Goal: Task Accomplishment & Management: Complete application form

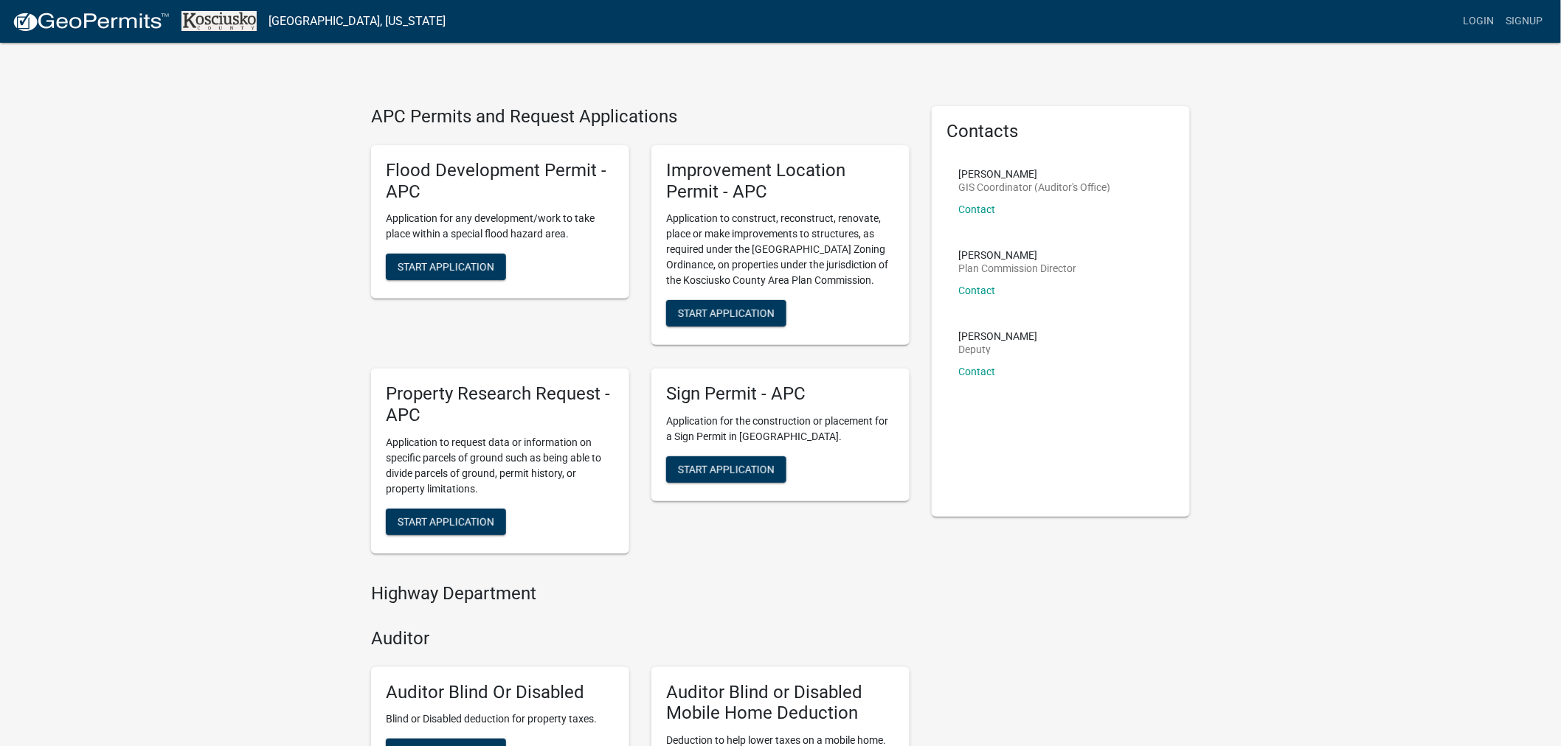
drag, startPoint x: 50, startPoint y: 135, endPoint x: 77, endPoint y: 77, distance: 64.3
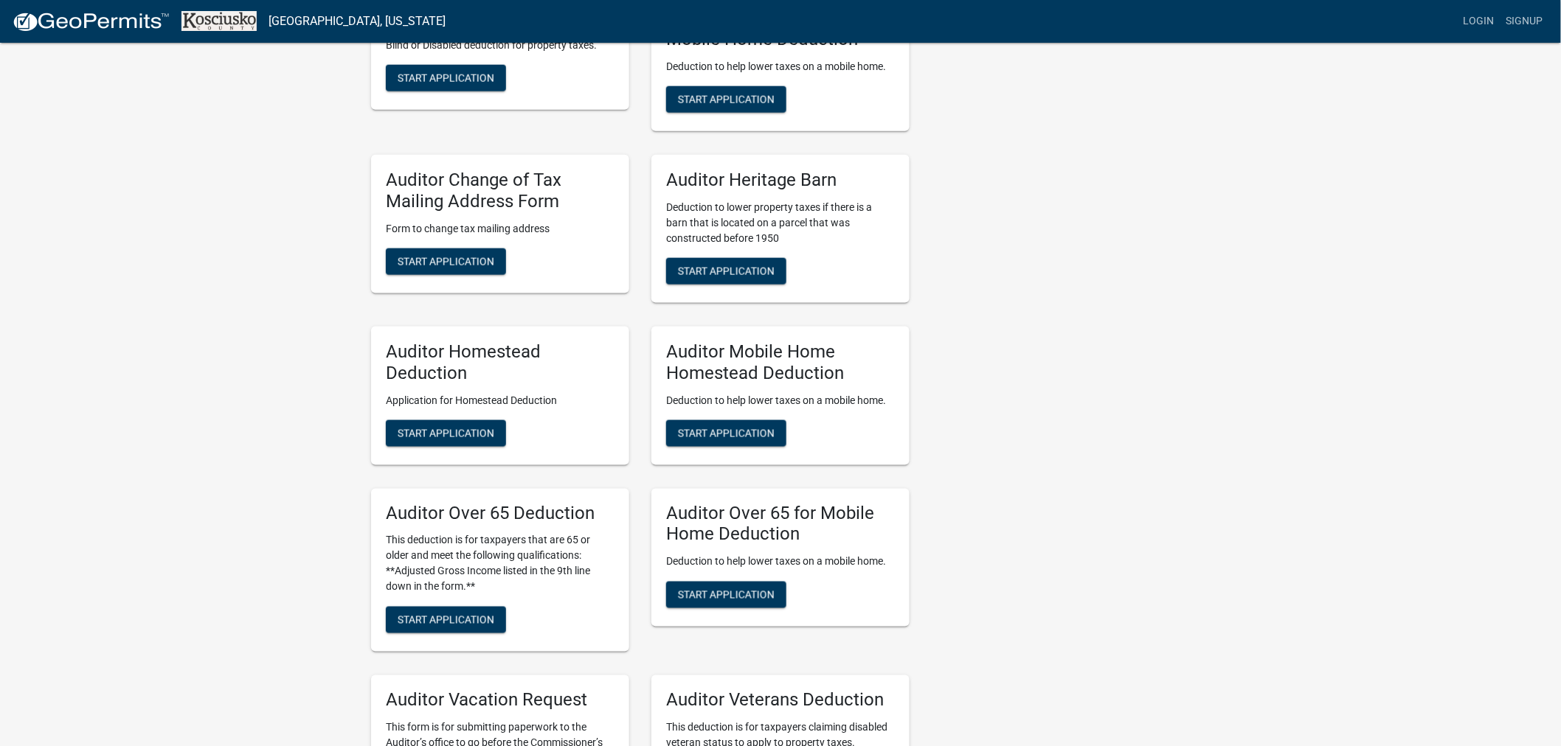
scroll to position [655, 0]
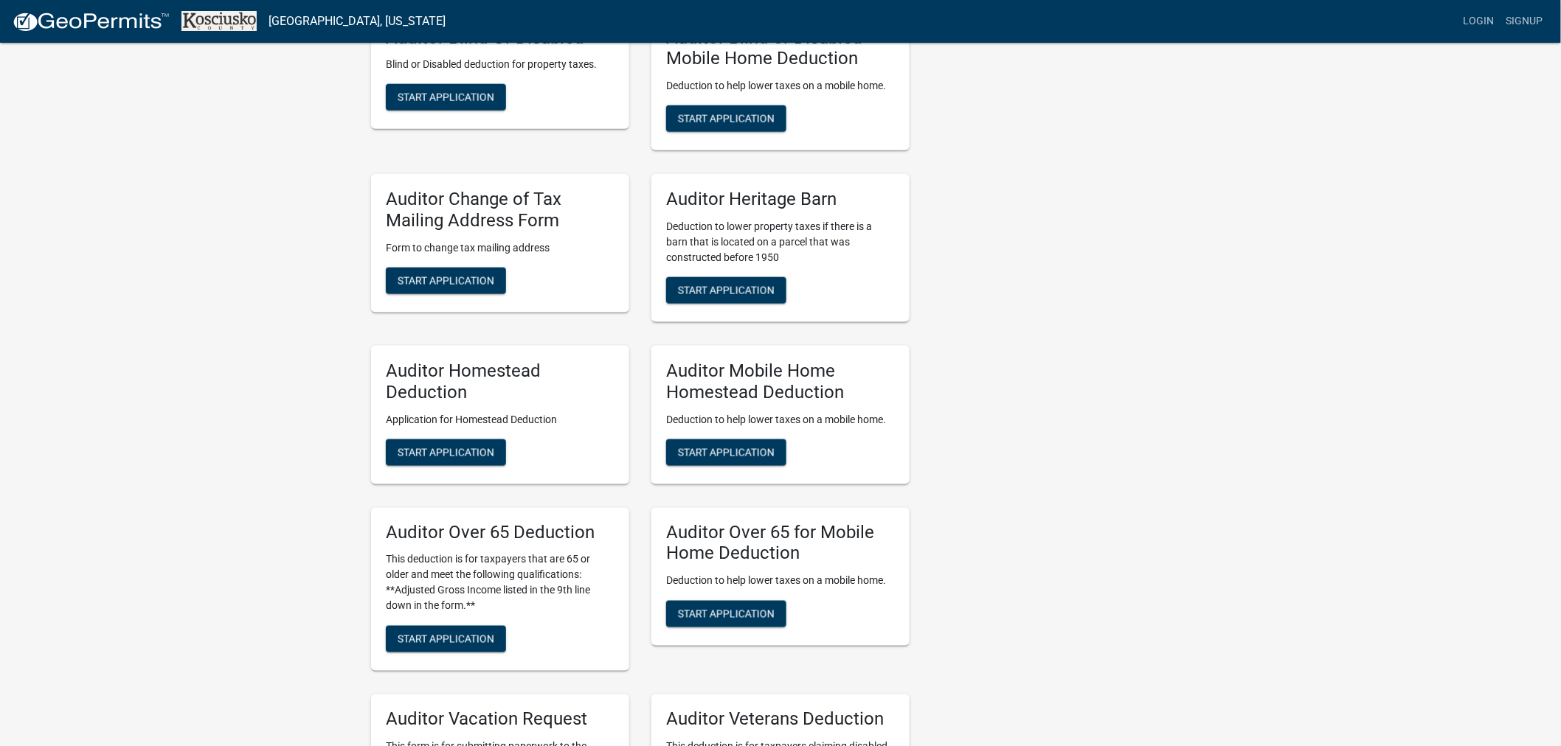
click at [429, 397] on h5 "Auditor Homestead Deduction" at bounding box center [500, 382] width 229 height 43
click at [277, 375] on div "APC Permits and Request Applications Flood Development Permit - APC Application…" at bounding box center [780, 458] width 1561 height 2227
click at [451, 446] on span "Start Application" at bounding box center [446, 452] width 97 height 12
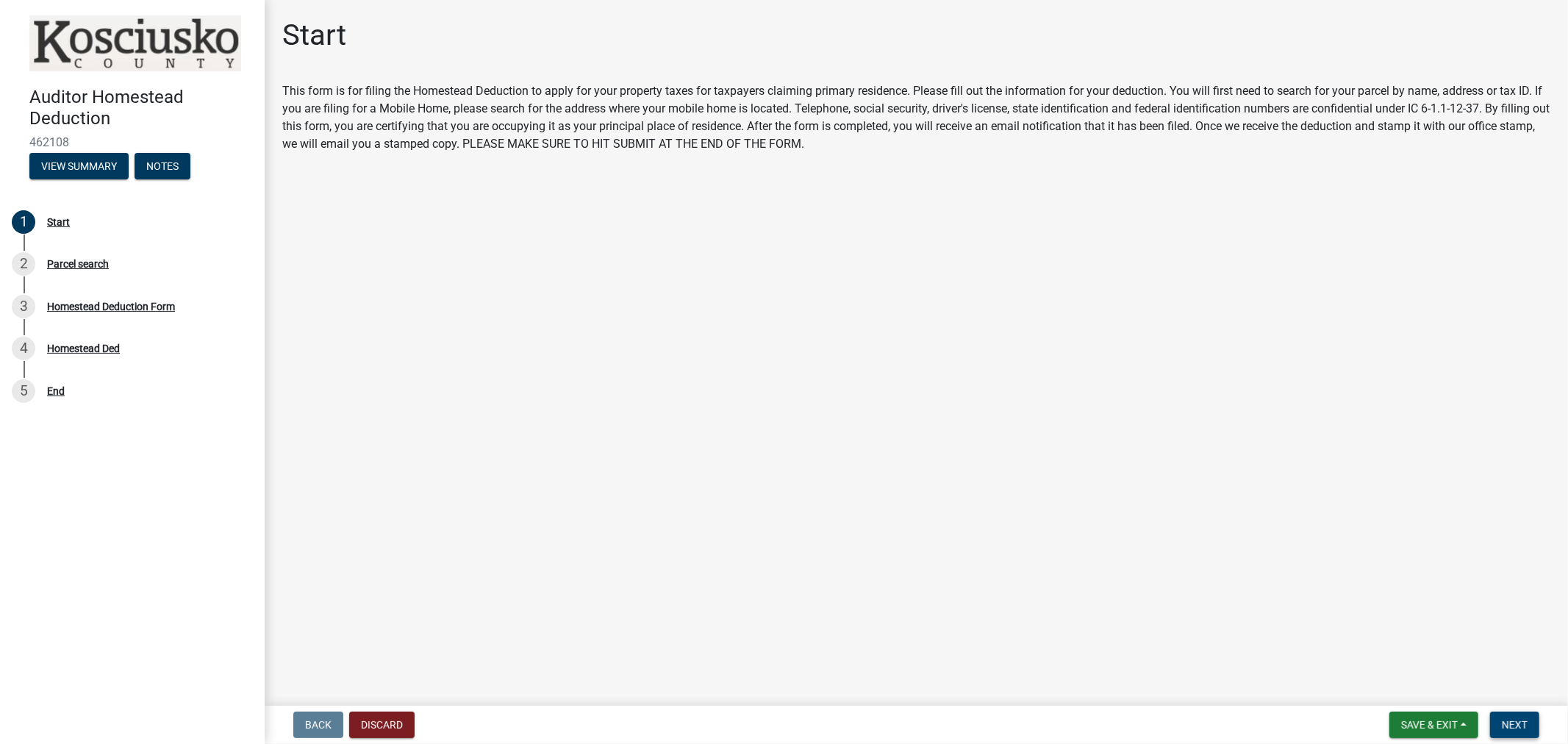
click at [1502, 715] on button "Next" at bounding box center [1514, 725] width 49 height 27
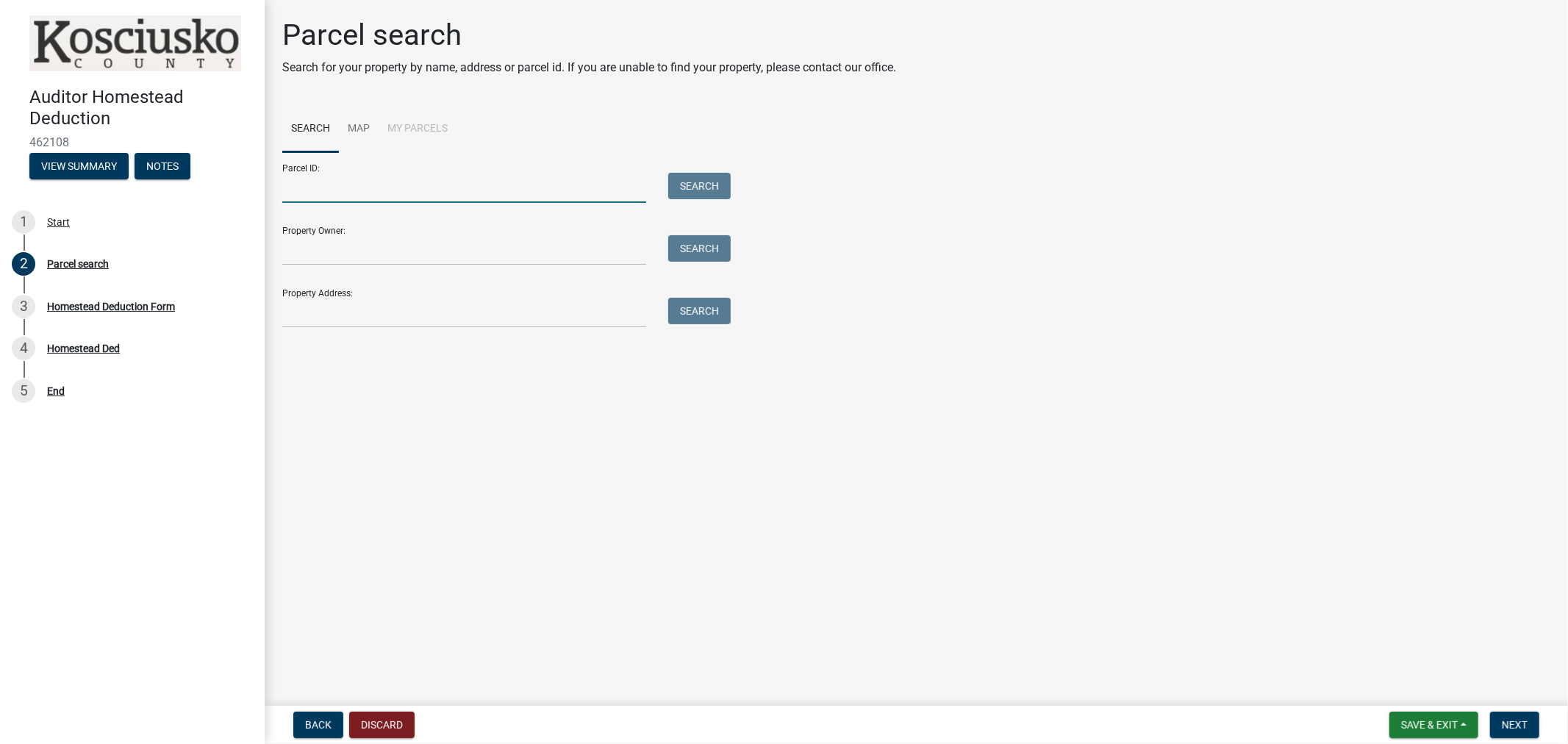
click at [312, 193] on input "Parcel ID:" at bounding box center [464, 187] width 364 height 30
click at [314, 259] on input "Property Owner:" at bounding box center [464, 250] width 364 height 30
click at [307, 307] on input "Property Address:" at bounding box center [464, 313] width 364 height 30
type input "4337 e 450 n"
click at [708, 310] on button "Search" at bounding box center [699, 311] width 63 height 27
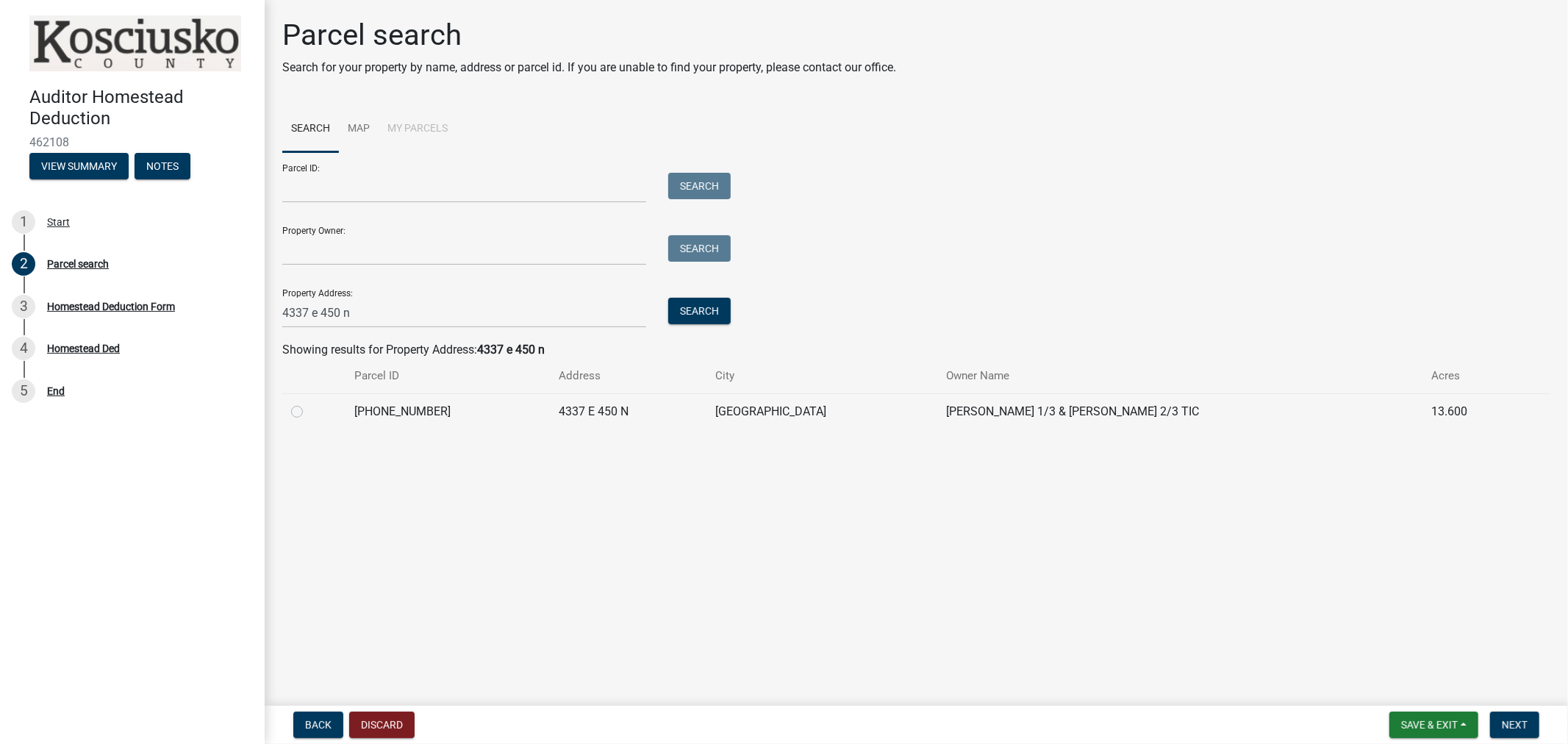
click at [309, 403] on label at bounding box center [309, 403] width 0 height 0
click at [309, 413] on input "radio" at bounding box center [314, 408] width 10 height 10
radio input "true"
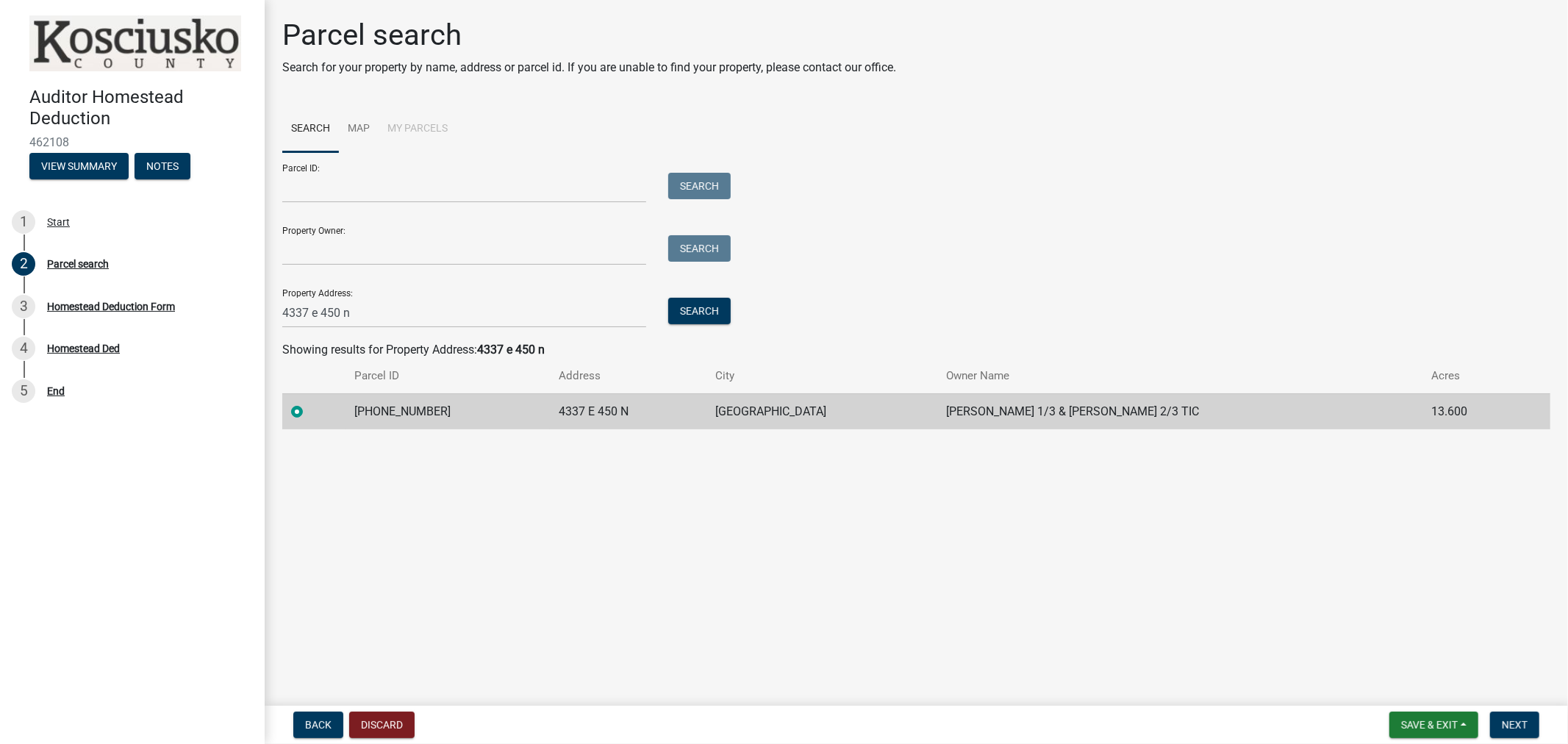
click at [744, 413] on td "[GEOGRAPHIC_DATA]" at bounding box center [822, 412] width 231 height 36
click at [745, 412] on td "[GEOGRAPHIC_DATA]" at bounding box center [822, 412] width 231 height 36
click at [1507, 724] on span "Next" at bounding box center [1515, 725] width 26 height 12
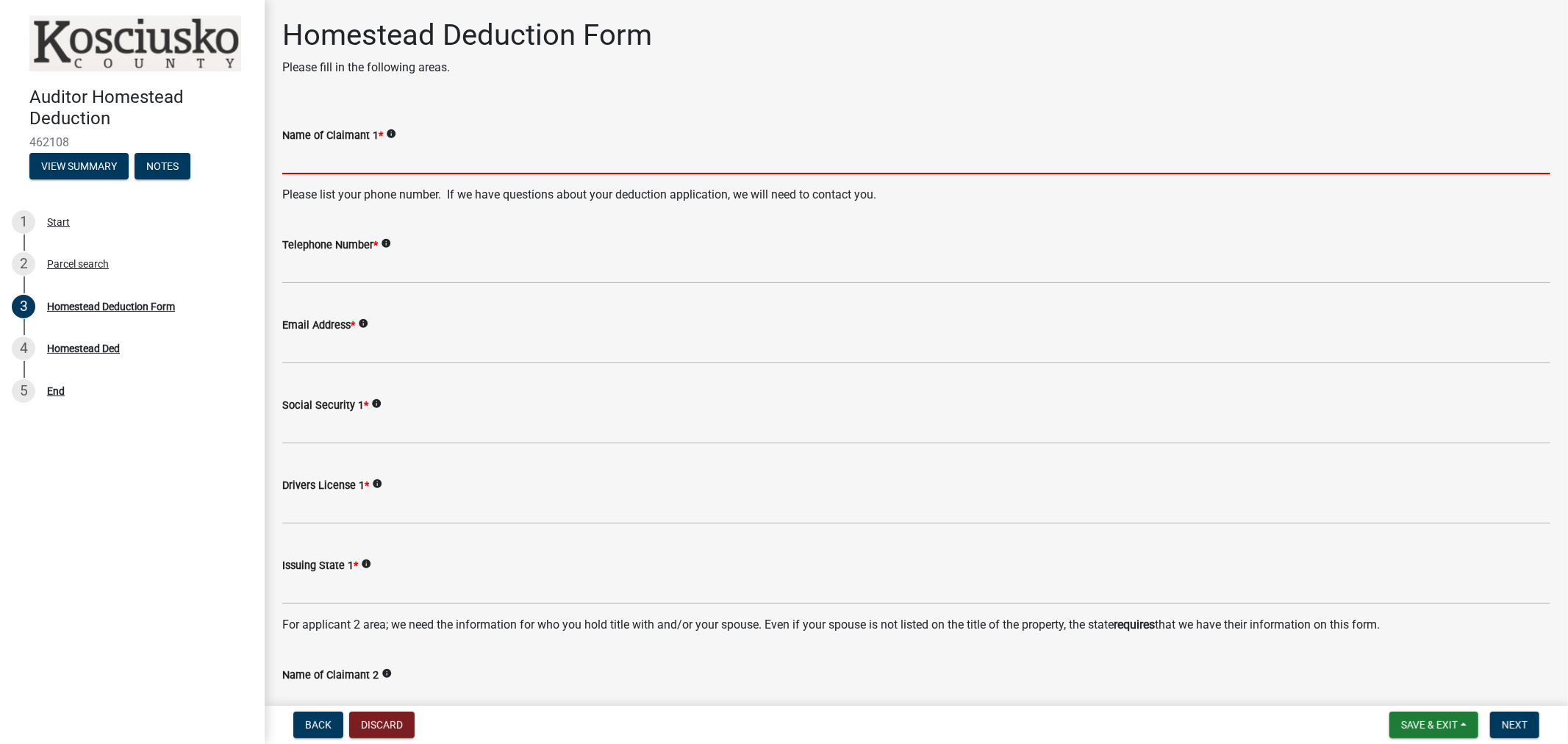
click at [349, 159] on input "Name of Claimant 1 *" at bounding box center [916, 160] width 1268 height 30
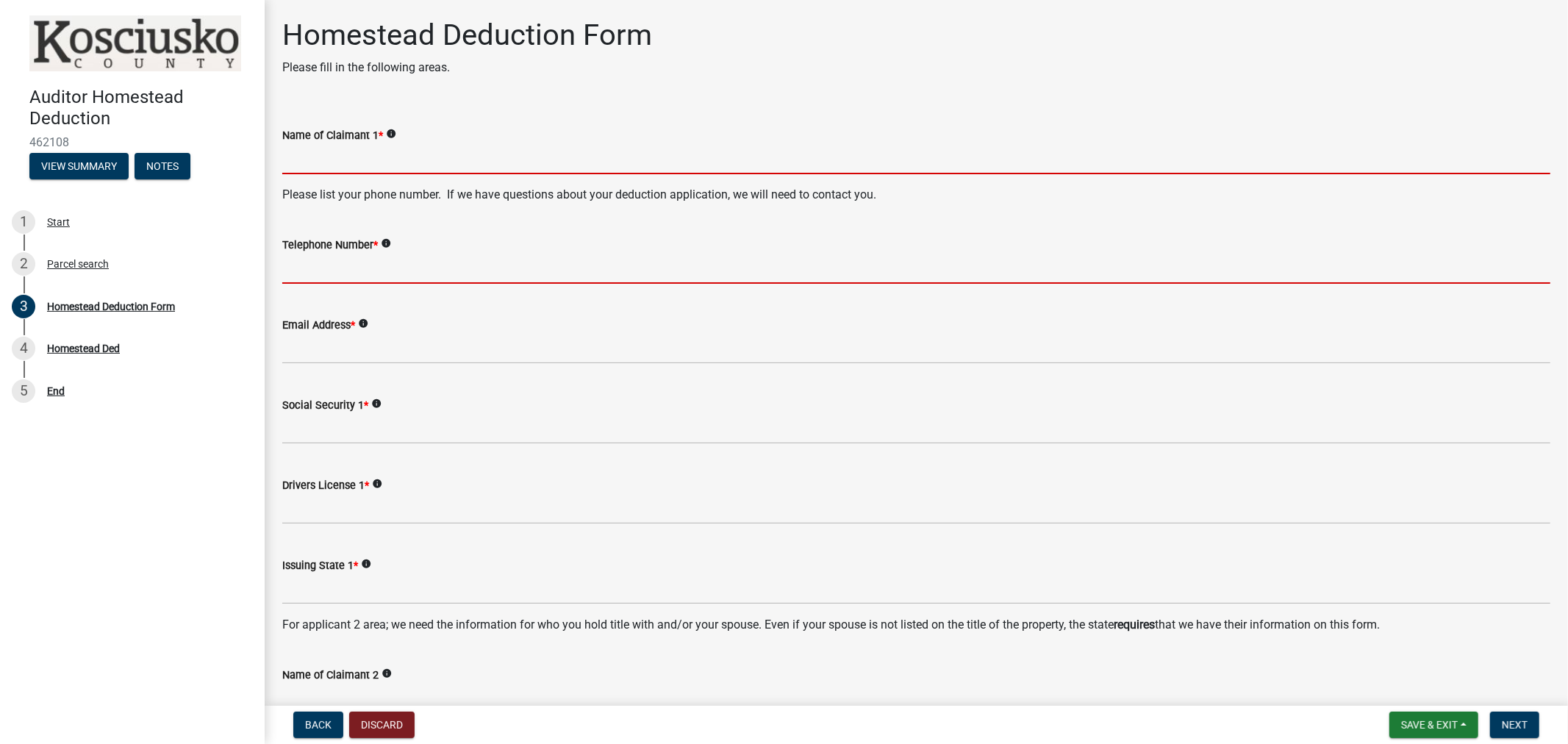
click at [324, 277] on input "Telephone Number *" at bounding box center [916, 268] width 1268 height 30
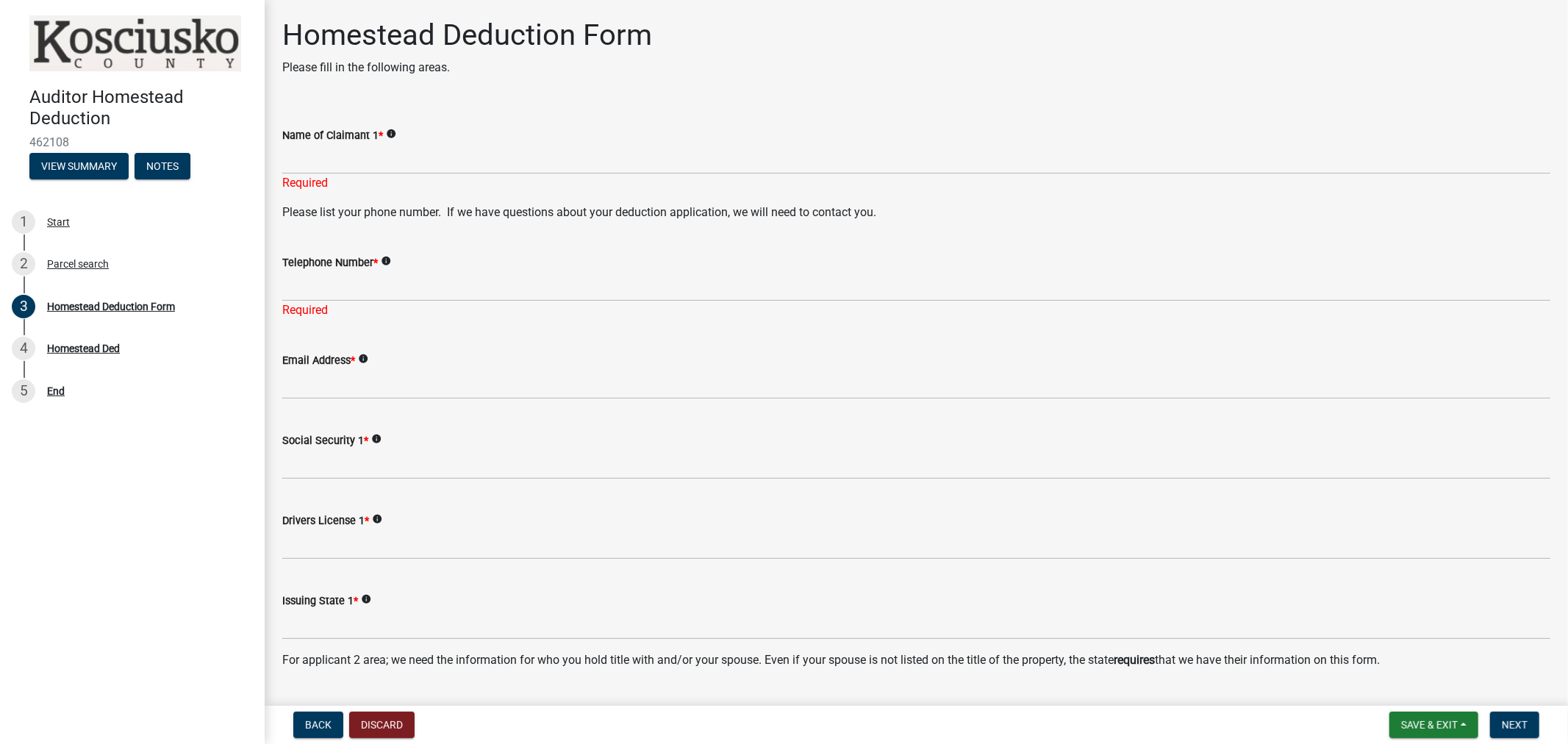
click at [289, 233] on div "Telephone Number * info Required" at bounding box center [916, 276] width 1268 height 86
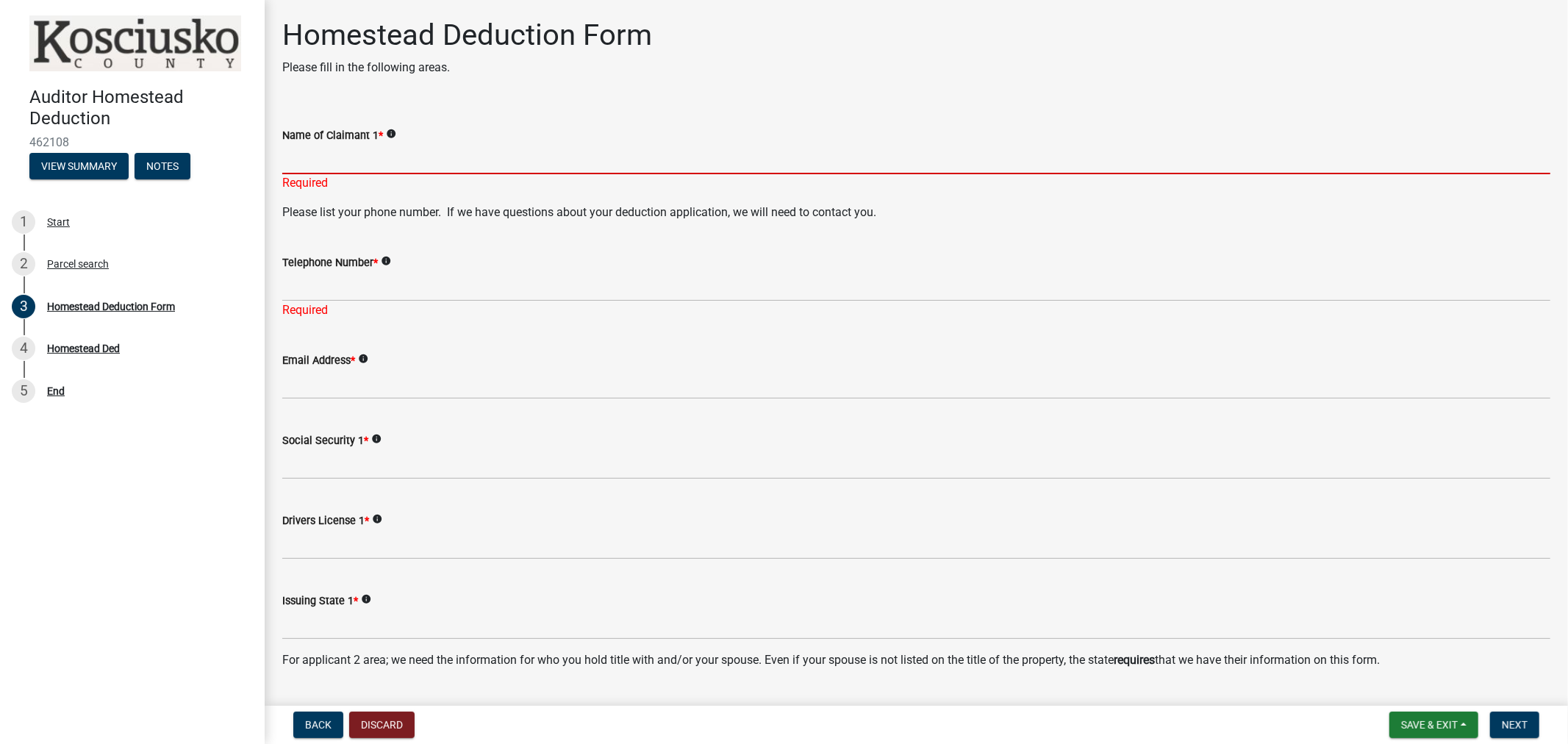
click at [291, 161] on input "Name of Claimant 1 *" at bounding box center [916, 160] width 1268 height 30
paste input "[PERSON_NAME] 1/3 & [PERSON_NAME] 2/3 TIC"
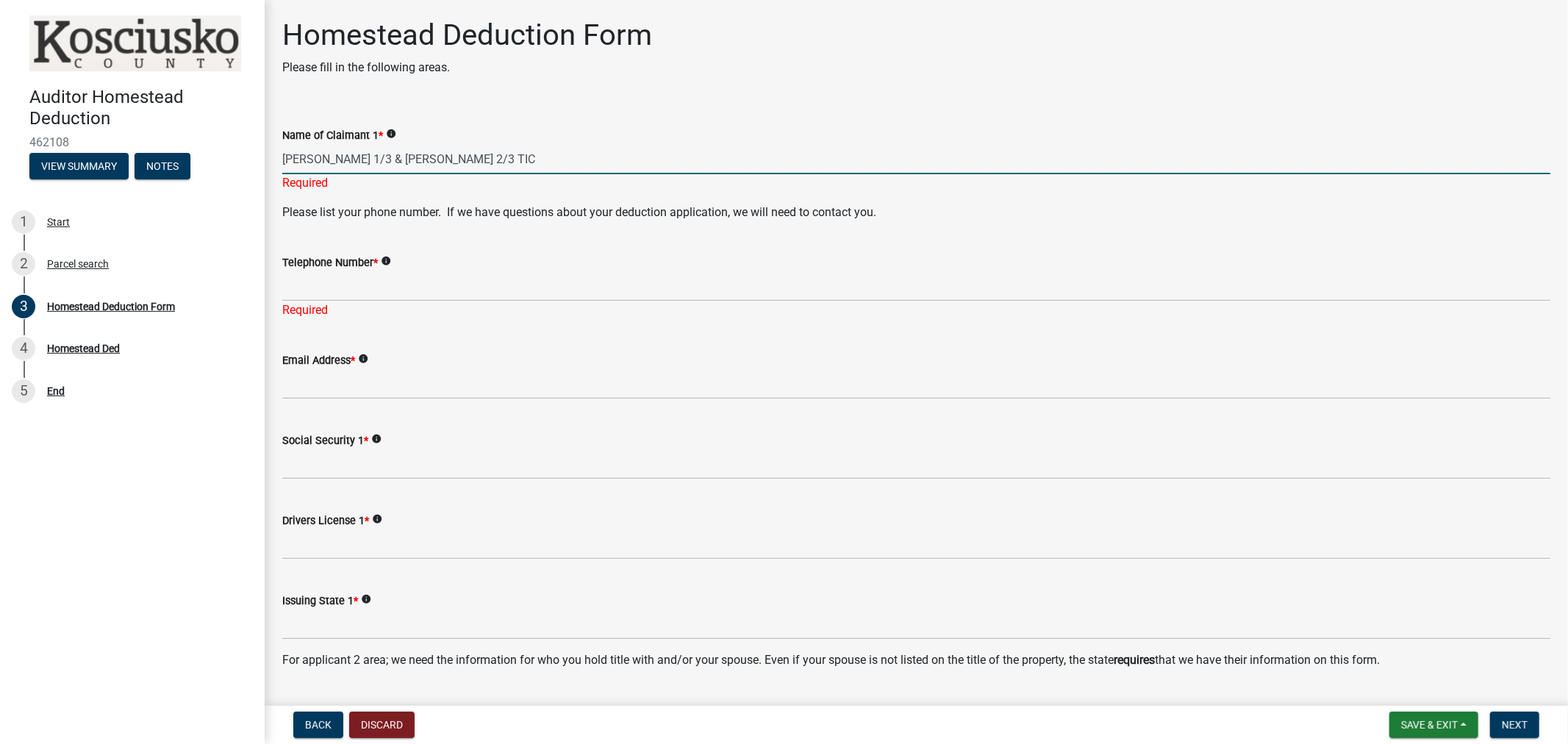
drag, startPoint x: 380, startPoint y: 161, endPoint x: 267, endPoint y: 149, distance: 113.6
click at [487, 161] on input "[PERSON_NAME] 2/3 TIC" at bounding box center [916, 160] width 1268 height 30
type input "[PERSON_NAME]"
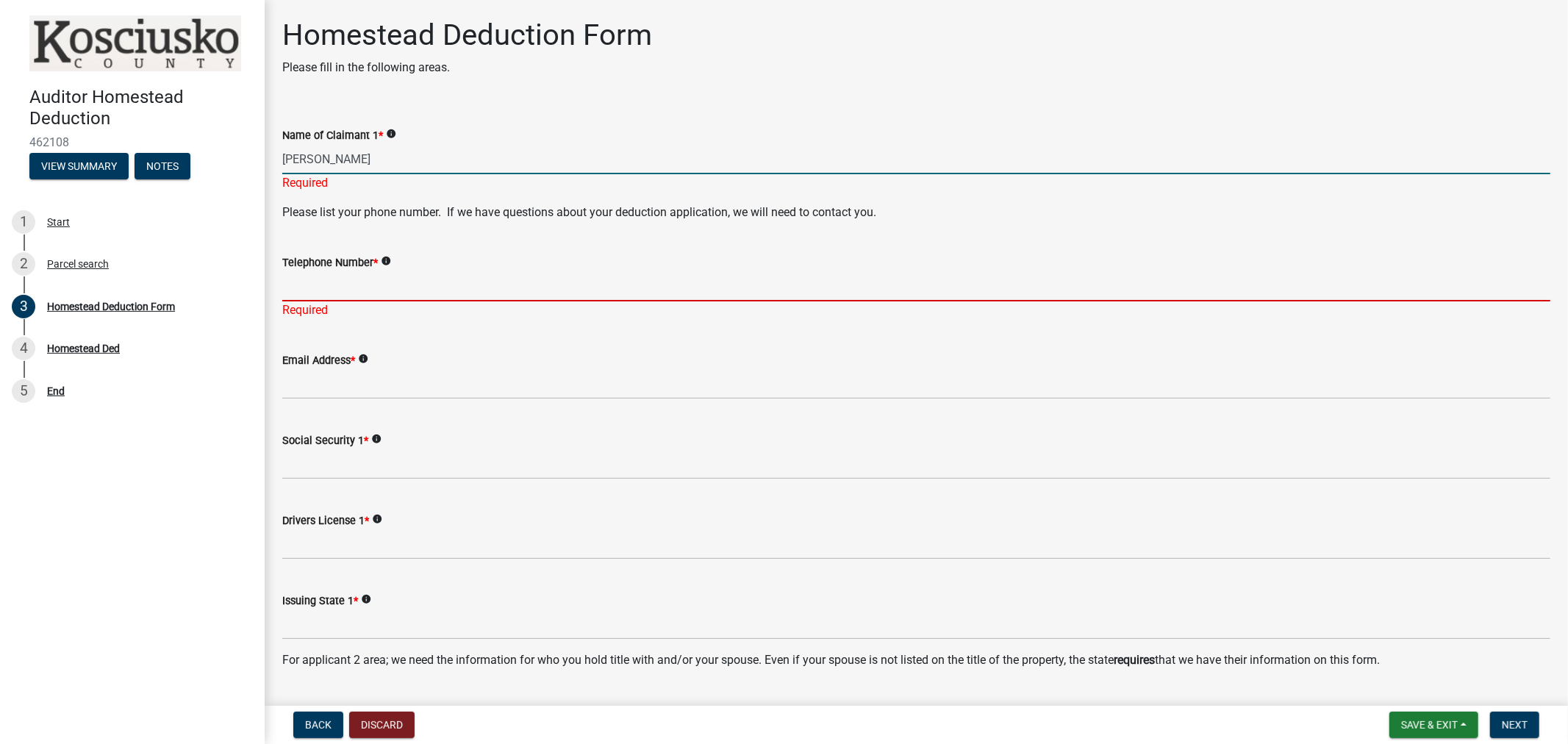
click at [306, 293] on div "Telephone Number * info Required" at bounding box center [916, 276] width 1268 height 86
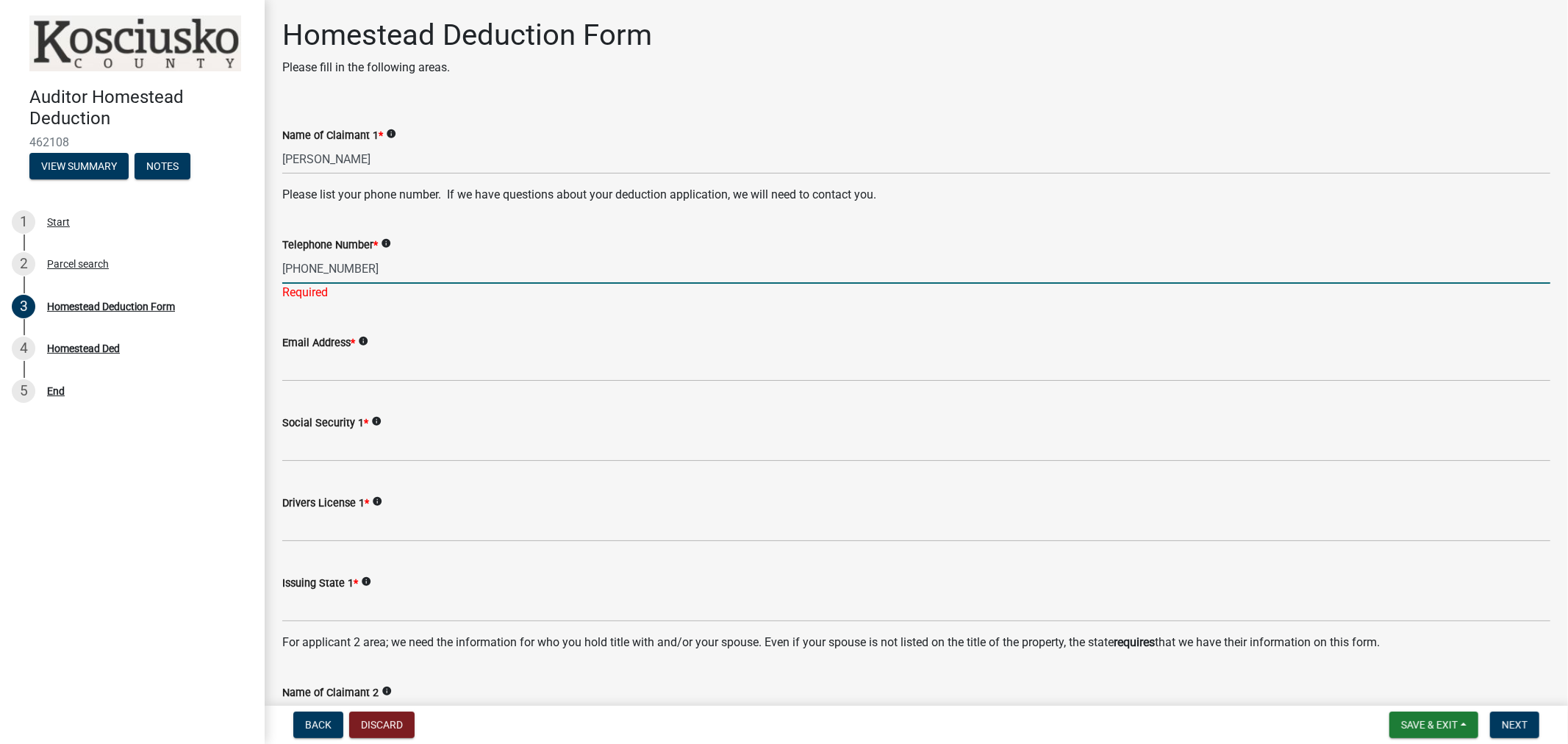
type input "[PHONE_NUMBER]"
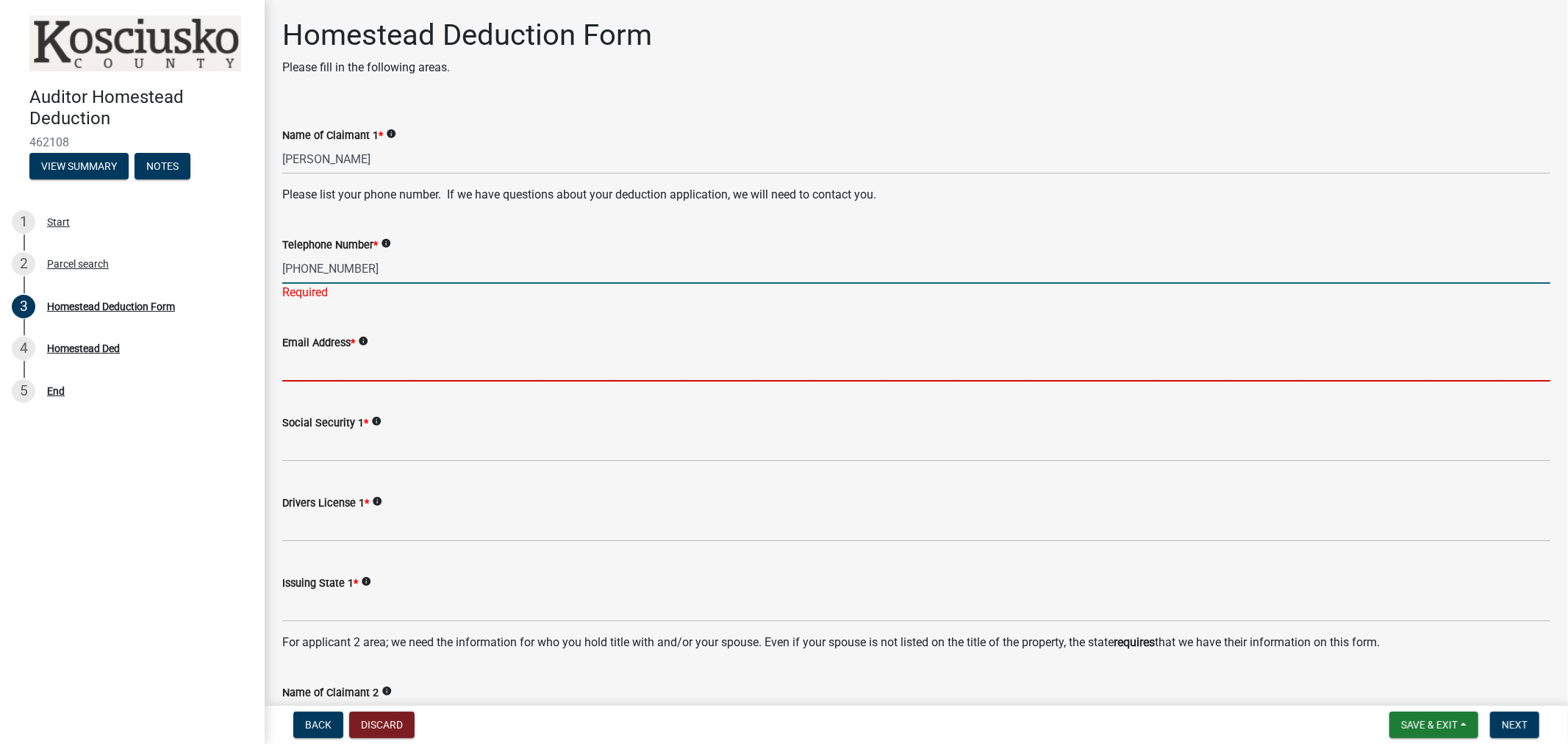
click at [358, 369] on wm-data-entity-input "Email Address * info" at bounding box center [916, 353] width 1268 height 80
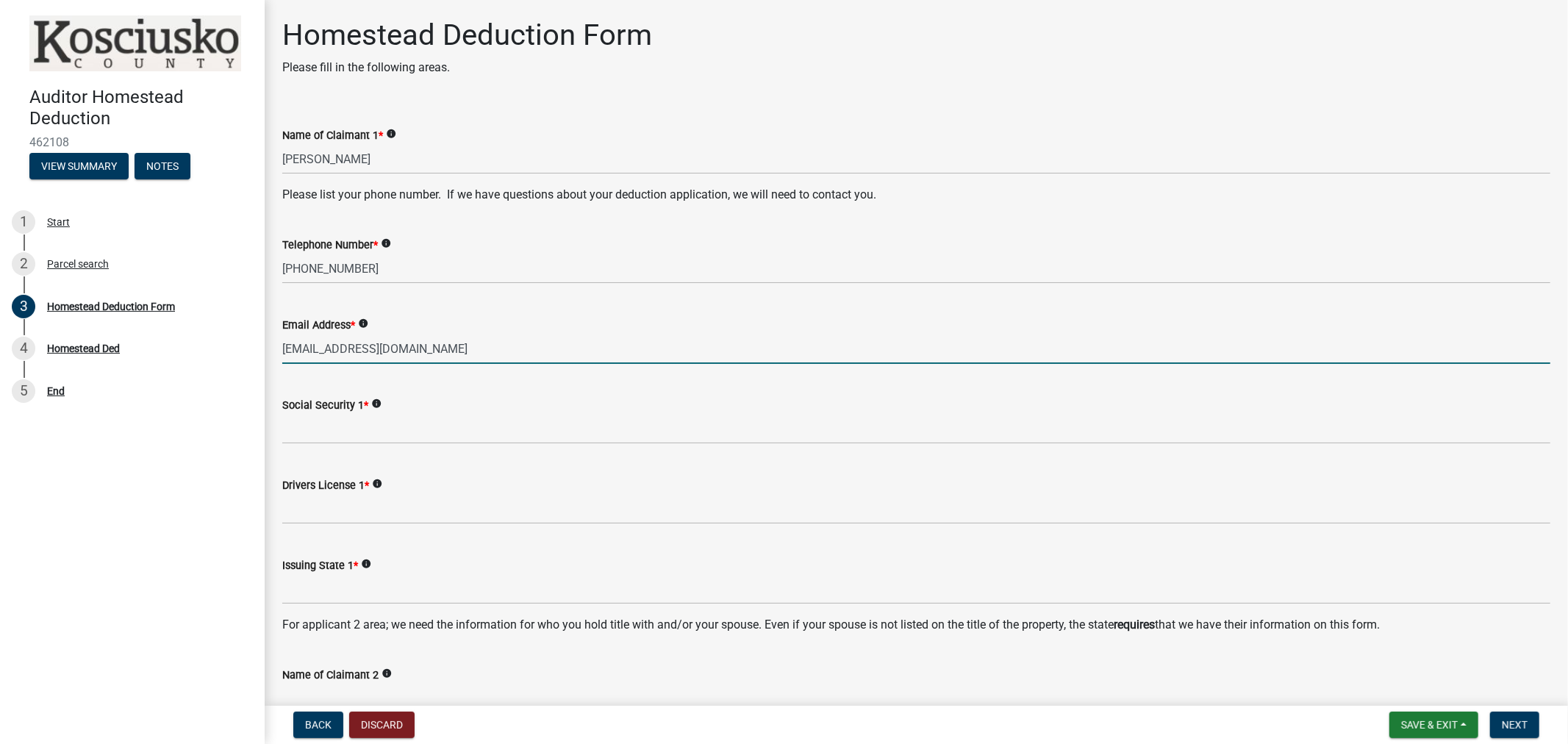
type input "[EMAIL_ADDRESS][DOMAIN_NAME]"
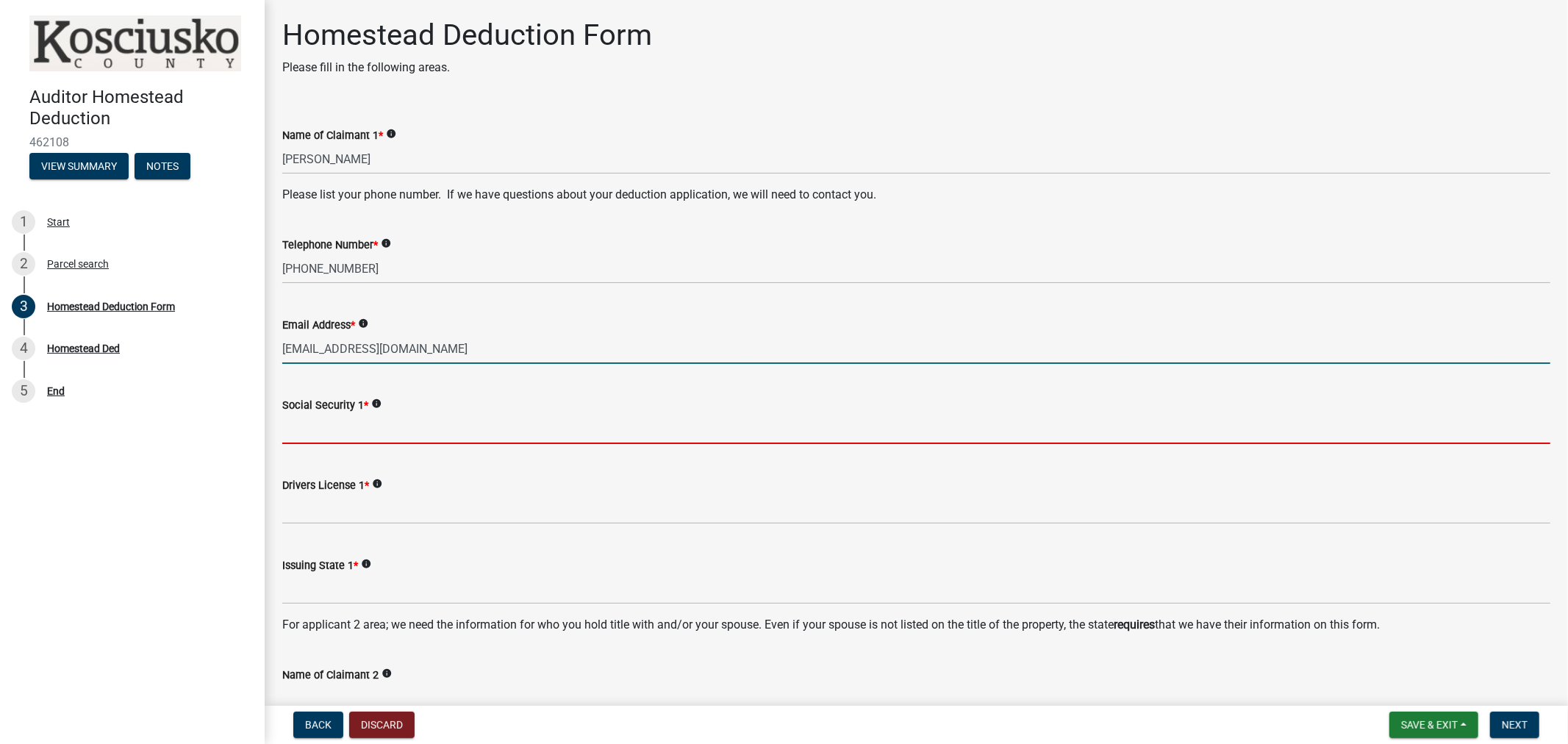
click at [326, 431] on input "Social Security 1 *" at bounding box center [916, 429] width 1268 height 30
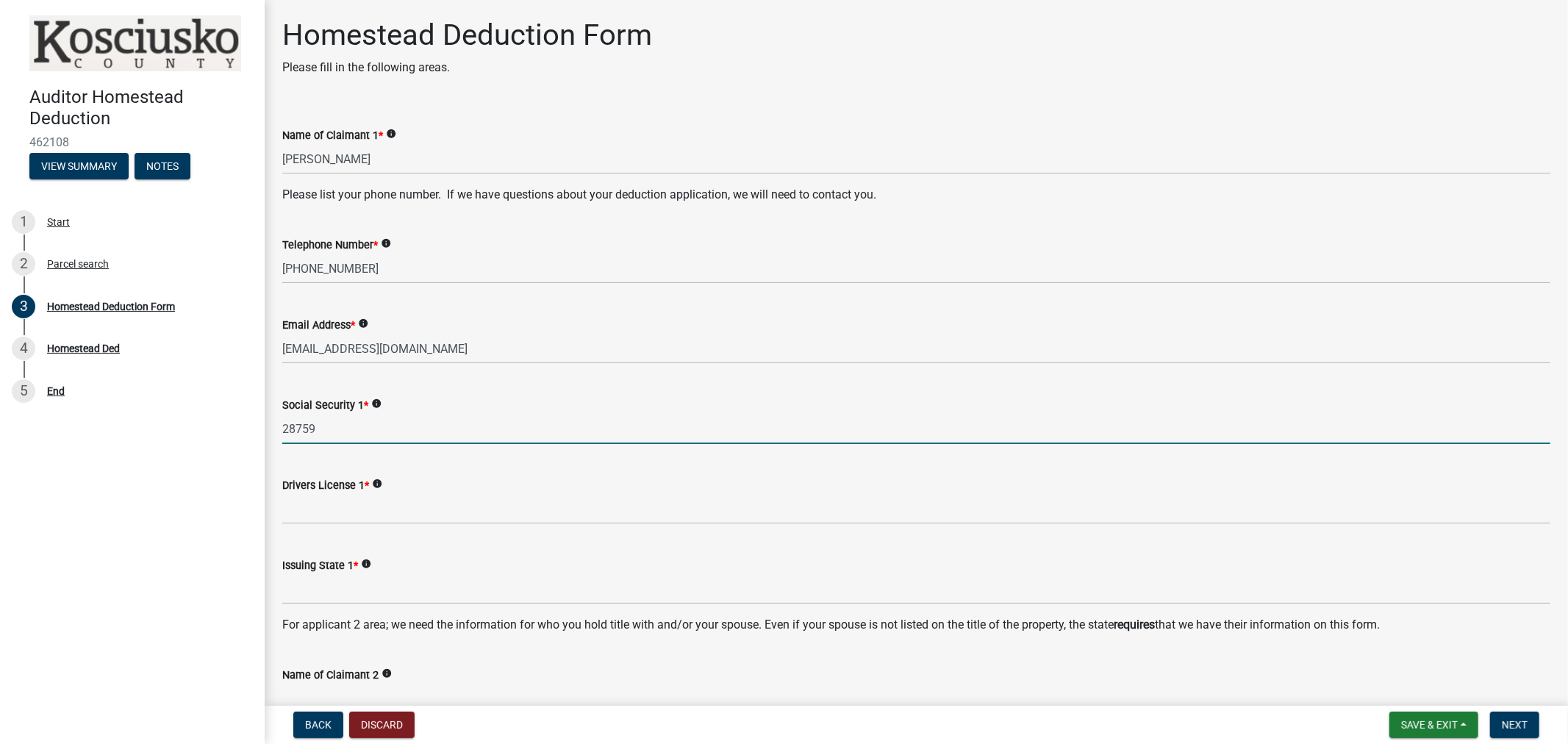
type input "28759"
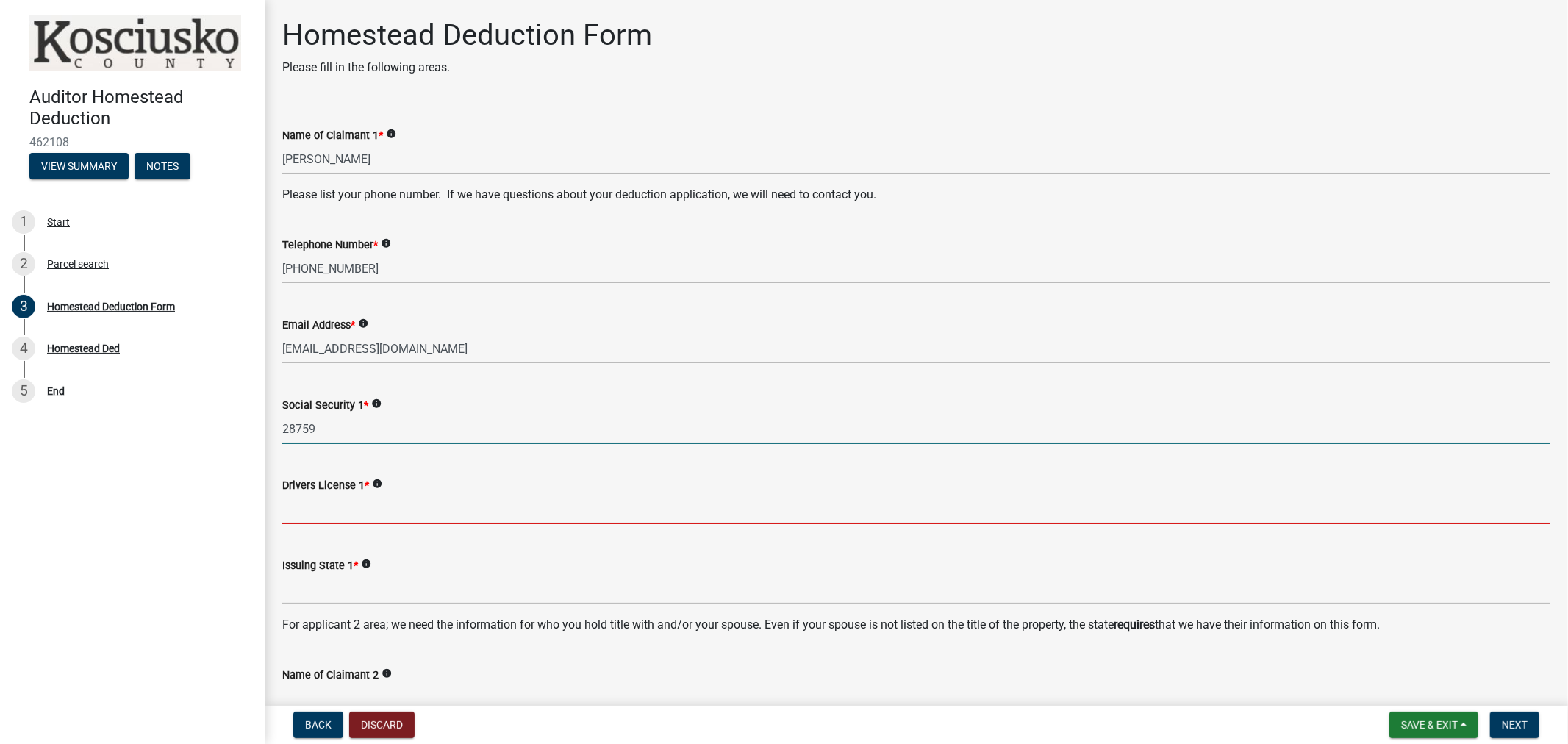
click at [329, 513] on input "Drivers License 1 *" at bounding box center [916, 510] width 1268 height 30
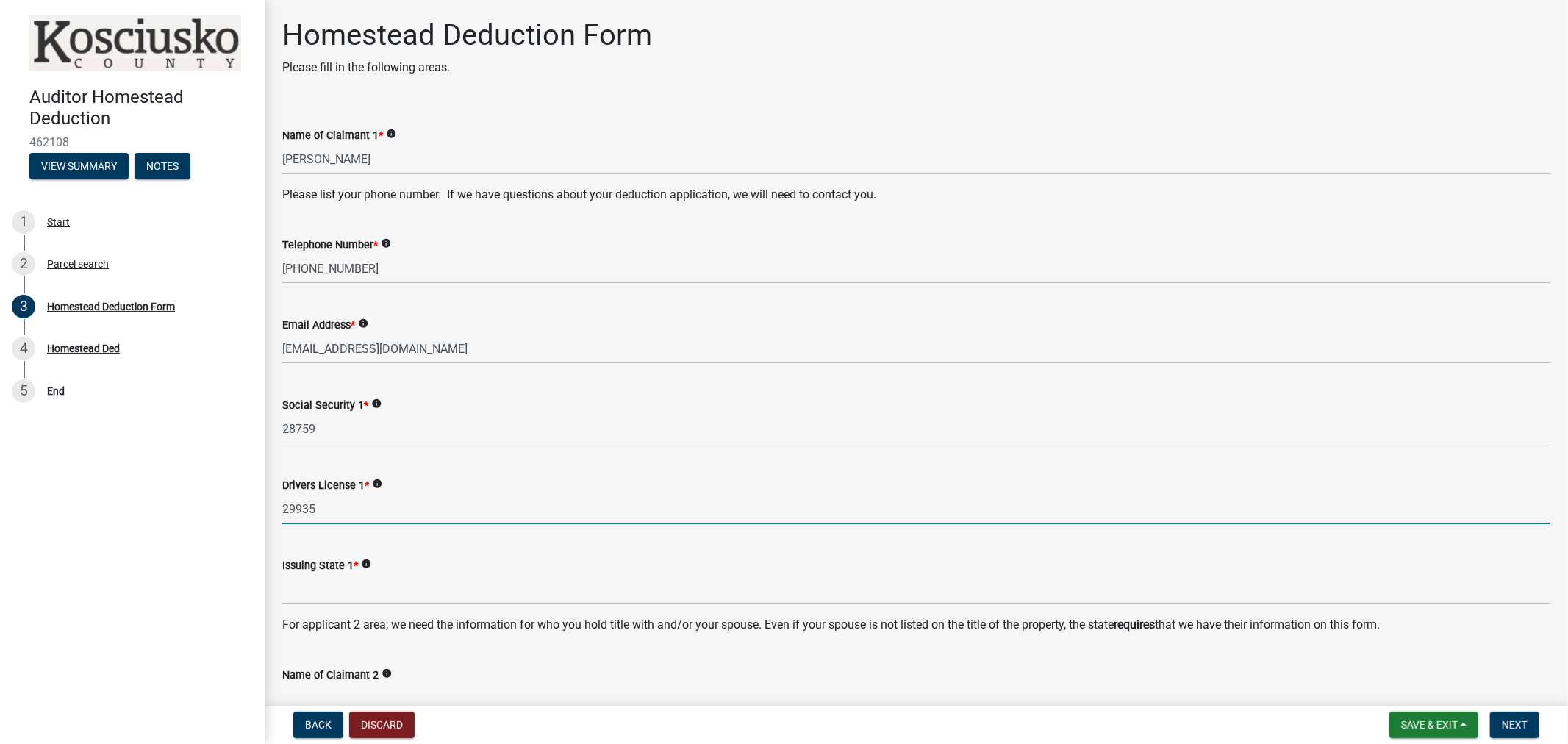
type input "29935"
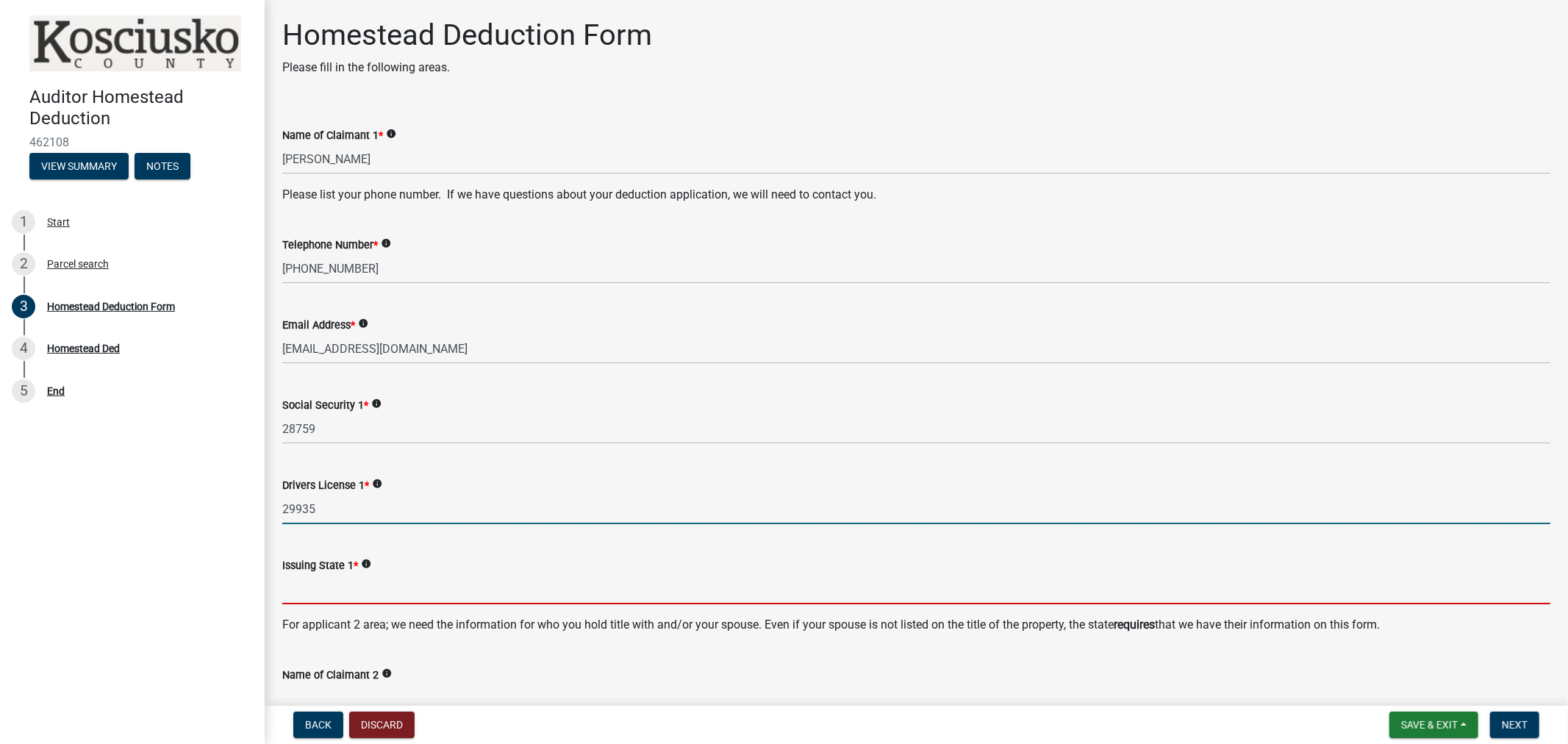
click at [320, 597] on input "Issuing State 1 *" at bounding box center [916, 589] width 1268 height 30
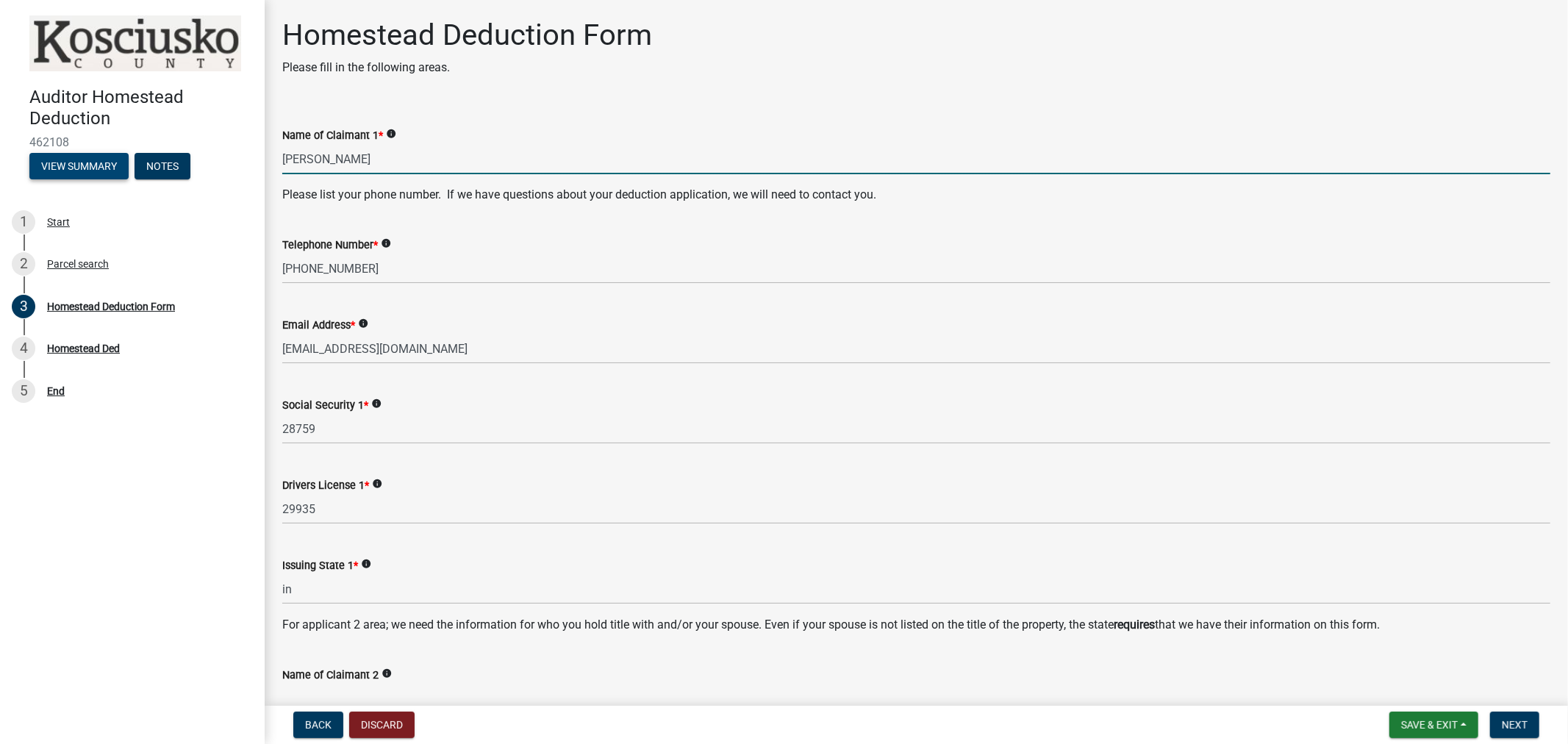
drag, startPoint x: 151, startPoint y: 156, endPoint x: 114, endPoint y: 156, distance: 37.0
click at [114, 156] on div "Auditor Homestead Deduction 462108 View Summary Notes 1 Start 2 Parcel search 3…" at bounding box center [784, 372] width 1568 height 744
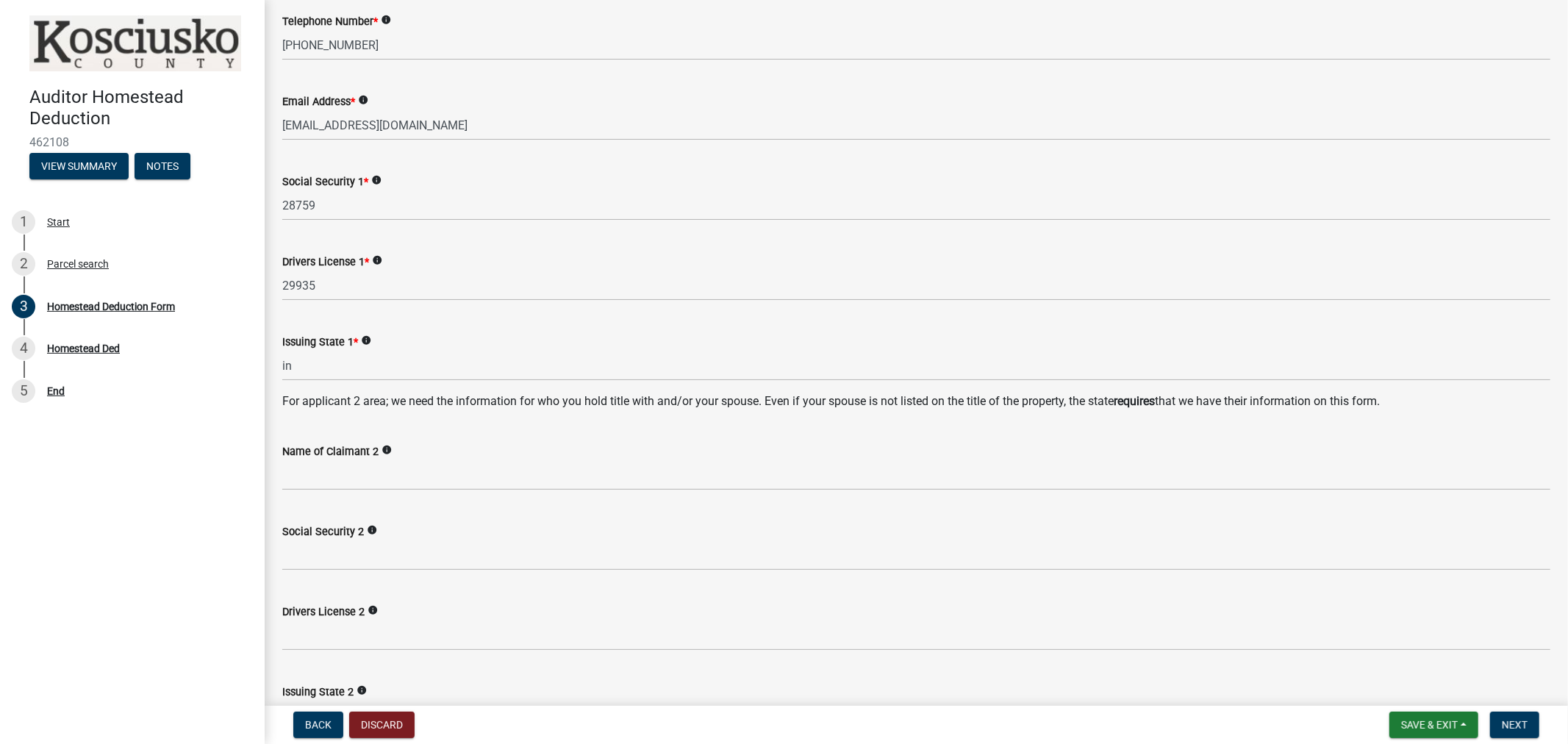
scroll to position [245, 0]
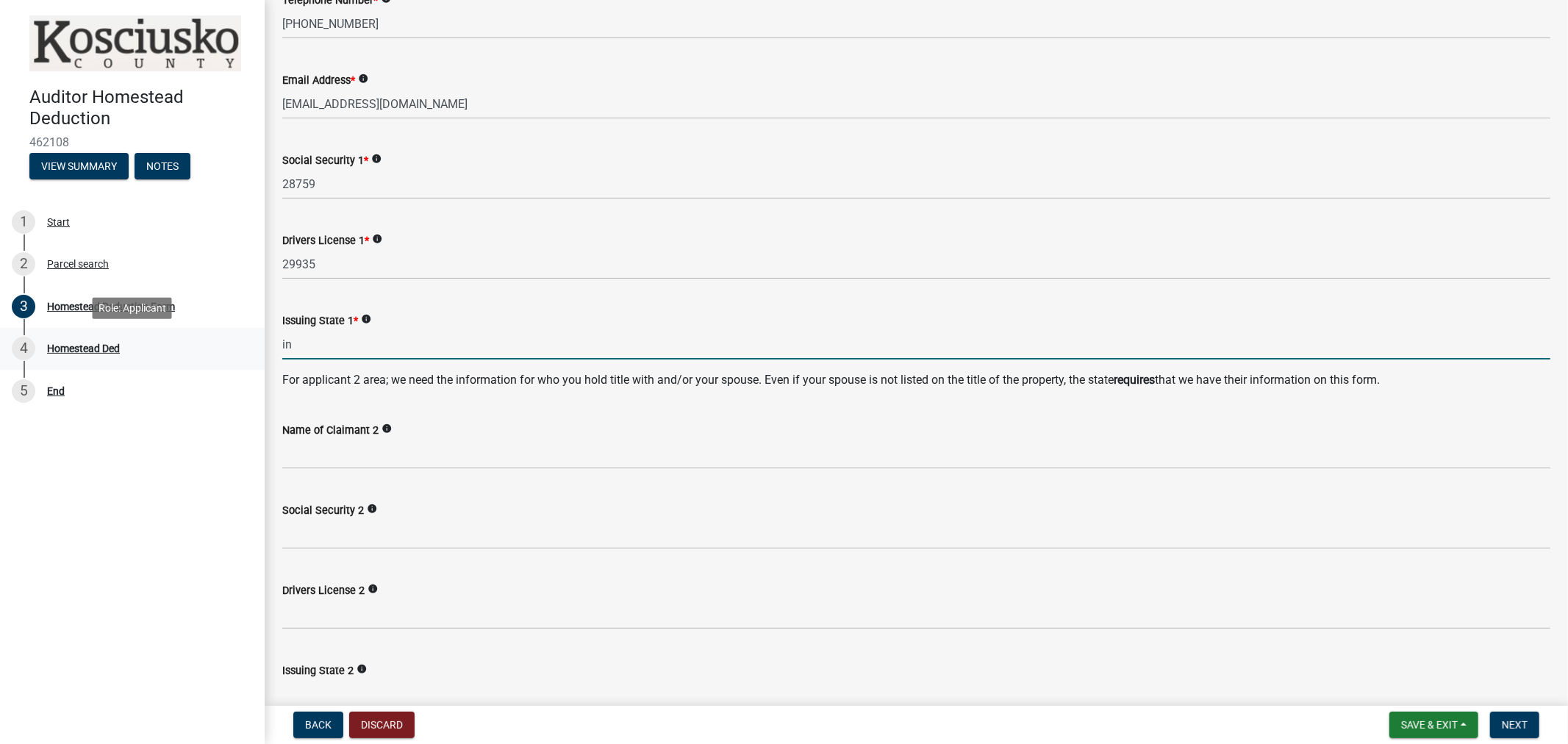
drag, startPoint x: 312, startPoint y: 337, endPoint x: 256, endPoint y: 344, distance: 56.4
click at [256, 344] on div "Auditor Homestead Deduction 462108 View Summary Notes 1 Start 2 Parcel search 3…" at bounding box center [784, 372] width 1568 height 744
type input "IN"
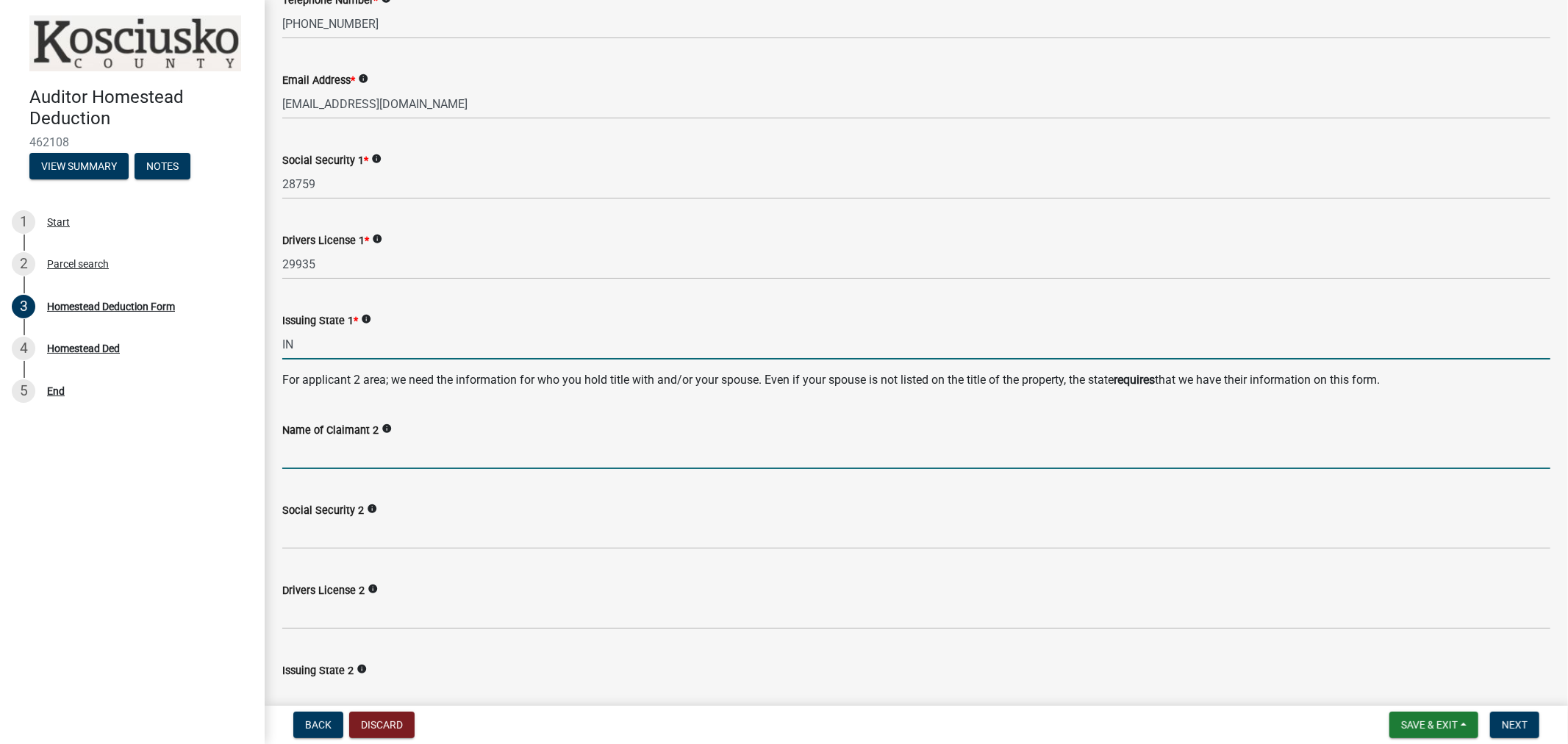
click at [313, 453] on input "Name of Claimant 2" at bounding box center [916, 454] width 1268 height 30
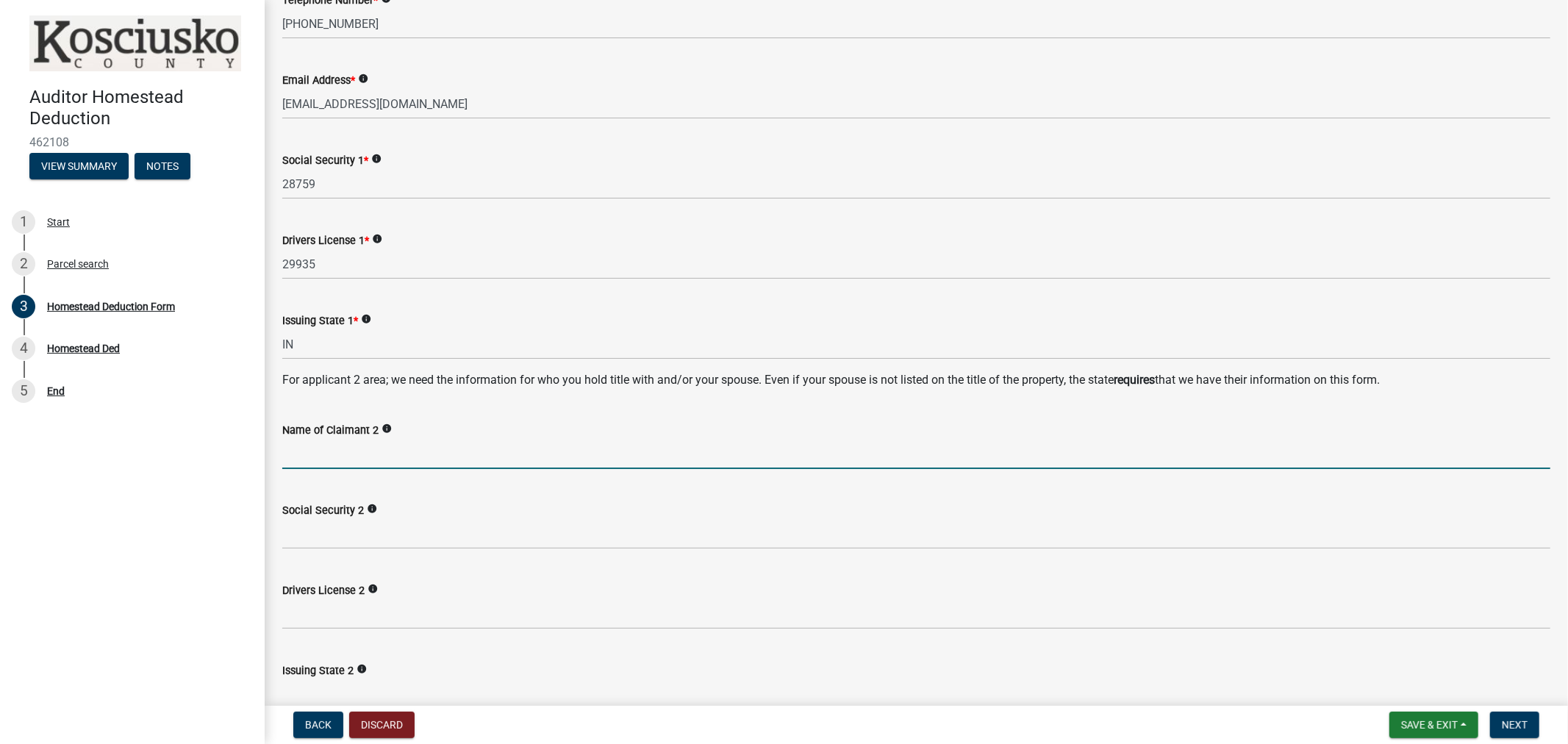
paste input "[PERSON_NAME]"
type input "[PERSON_NAME]"
drag, startPoint x: 391, startPoint y: 452, endPoint x: 228, endPoint y: 456, distance: 163.0
click at [228, 456] on div "Auditor Homestead Deduction 462108 View Summary Notes 1 Start 2 Parcel search 3…" at bounding box center [784, 372] width 1568 height 744
type input "NA"
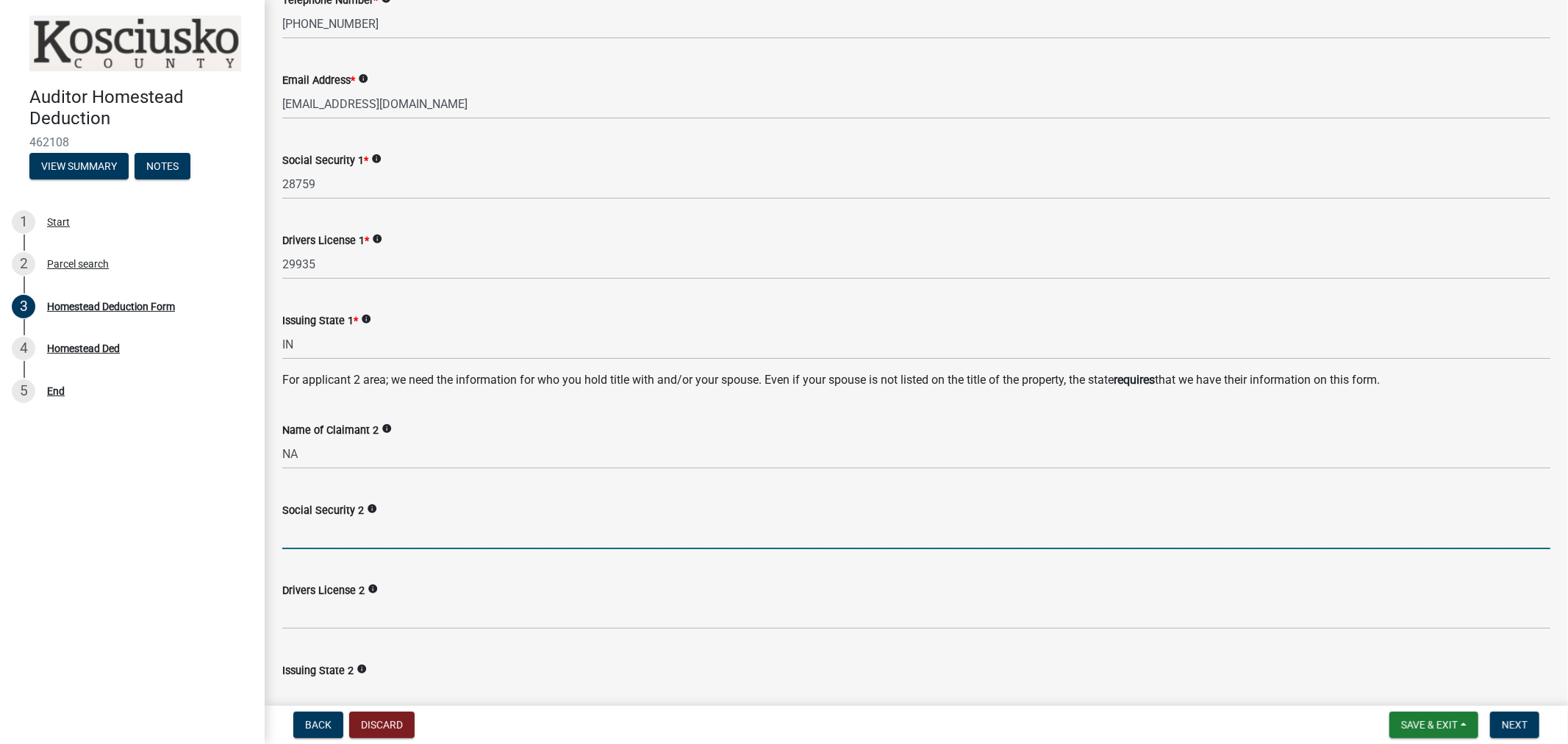
click at [302, 529] on input "Social Security 2" at bounding box center [916, 535] width 1268 height 30
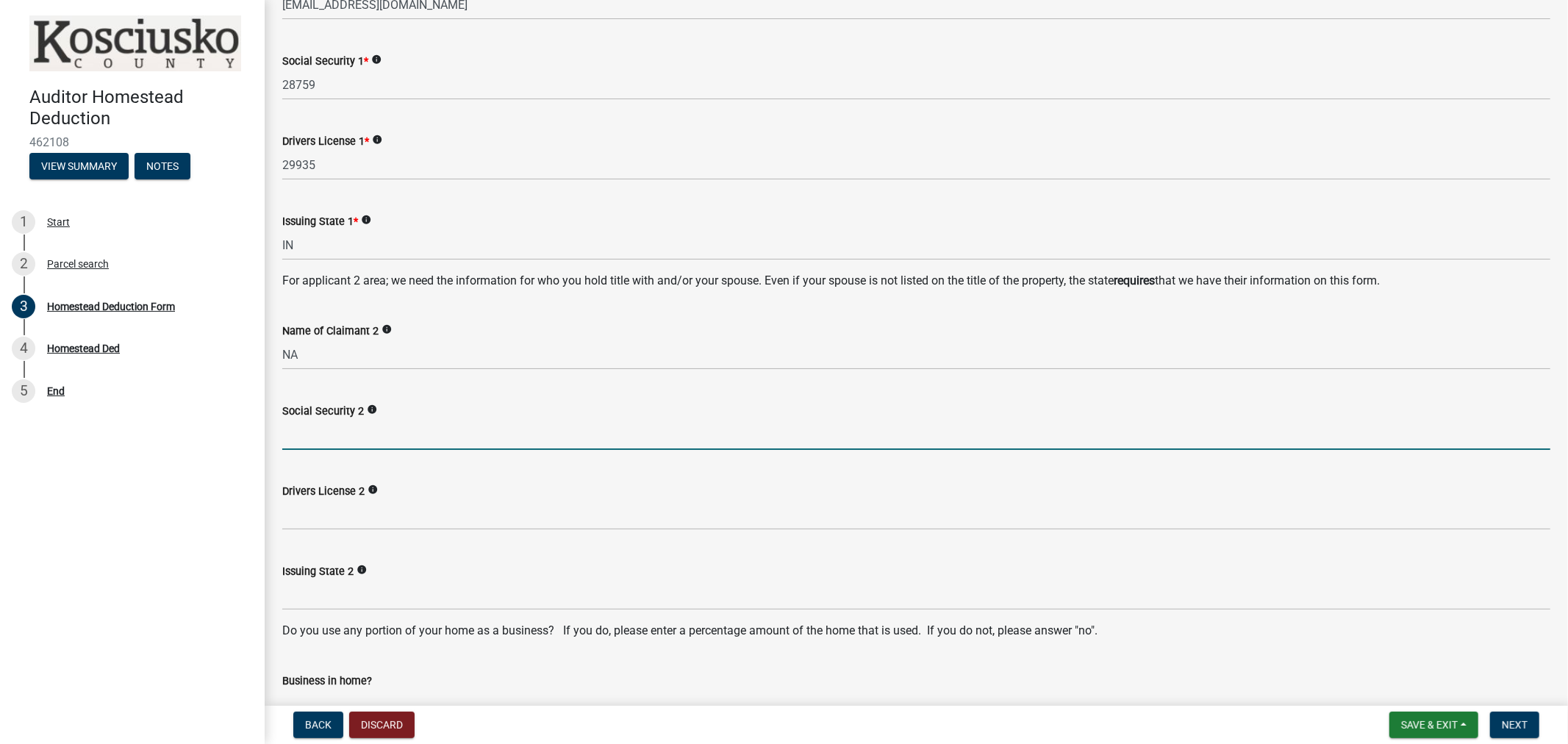
scroll to position [490, 0]
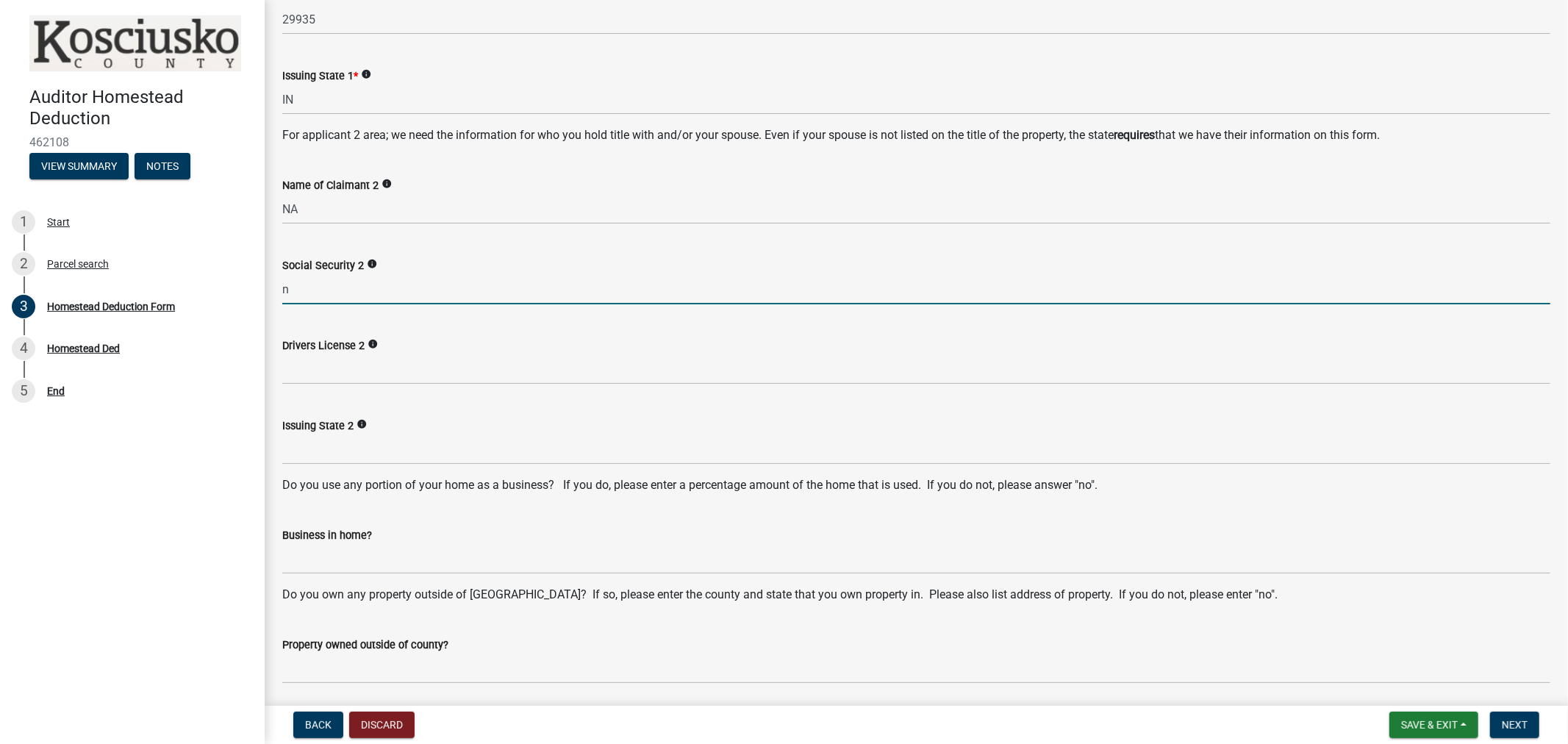
type input "na"
drag, startPoint x: 302, startPoint y: 290, endPoint x: 239, endPoint y: 289, distance: 63.0
click at [239, 289] on div "Auditor Homestead Deduction 462108 View Summary Notes 1 Start 2 Parcel search 3…" at bounding box center [784, 372] width 1568 height 744
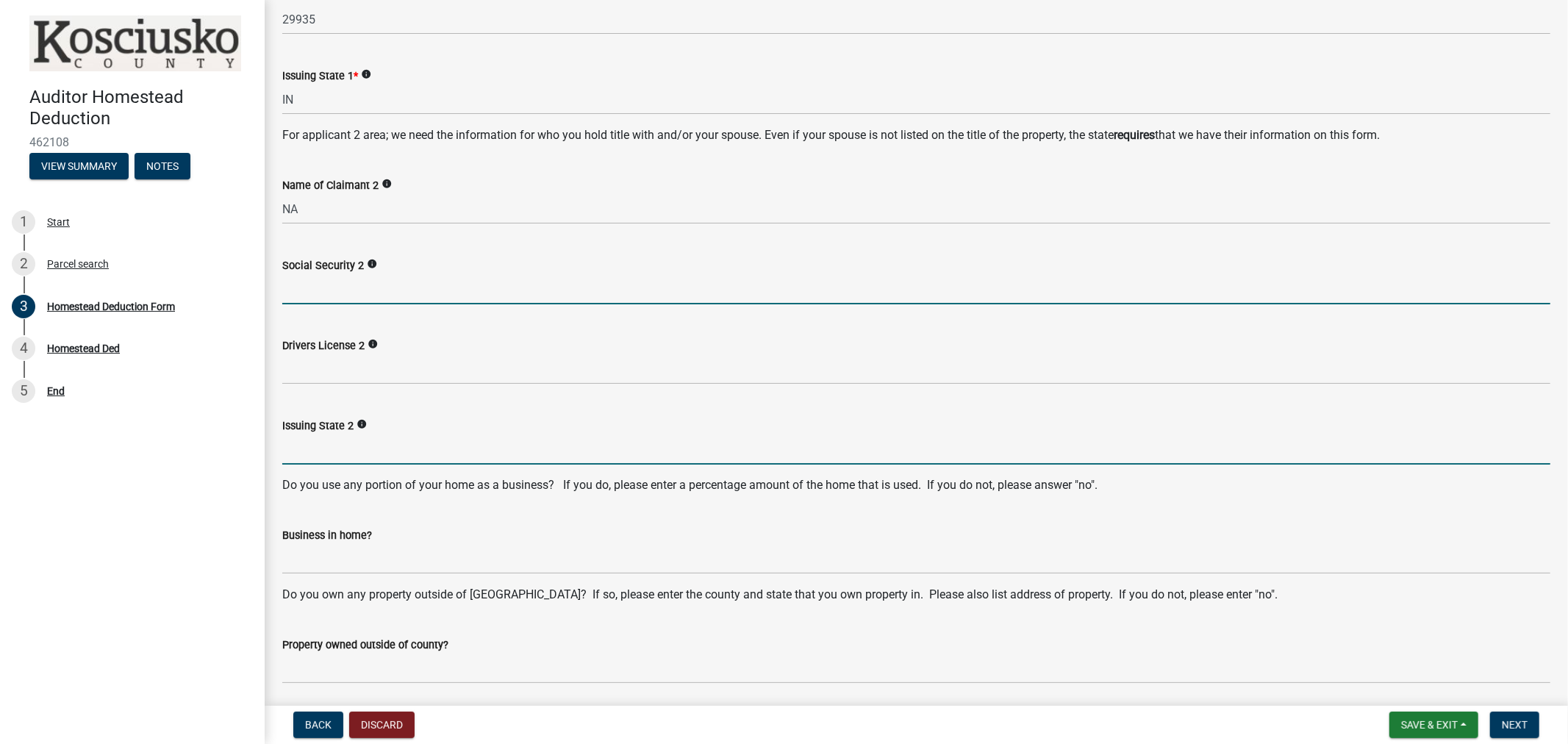
click at [324, 461] on input "Issuing State 2" at bounding box center [916, 450] width 1268 height 30
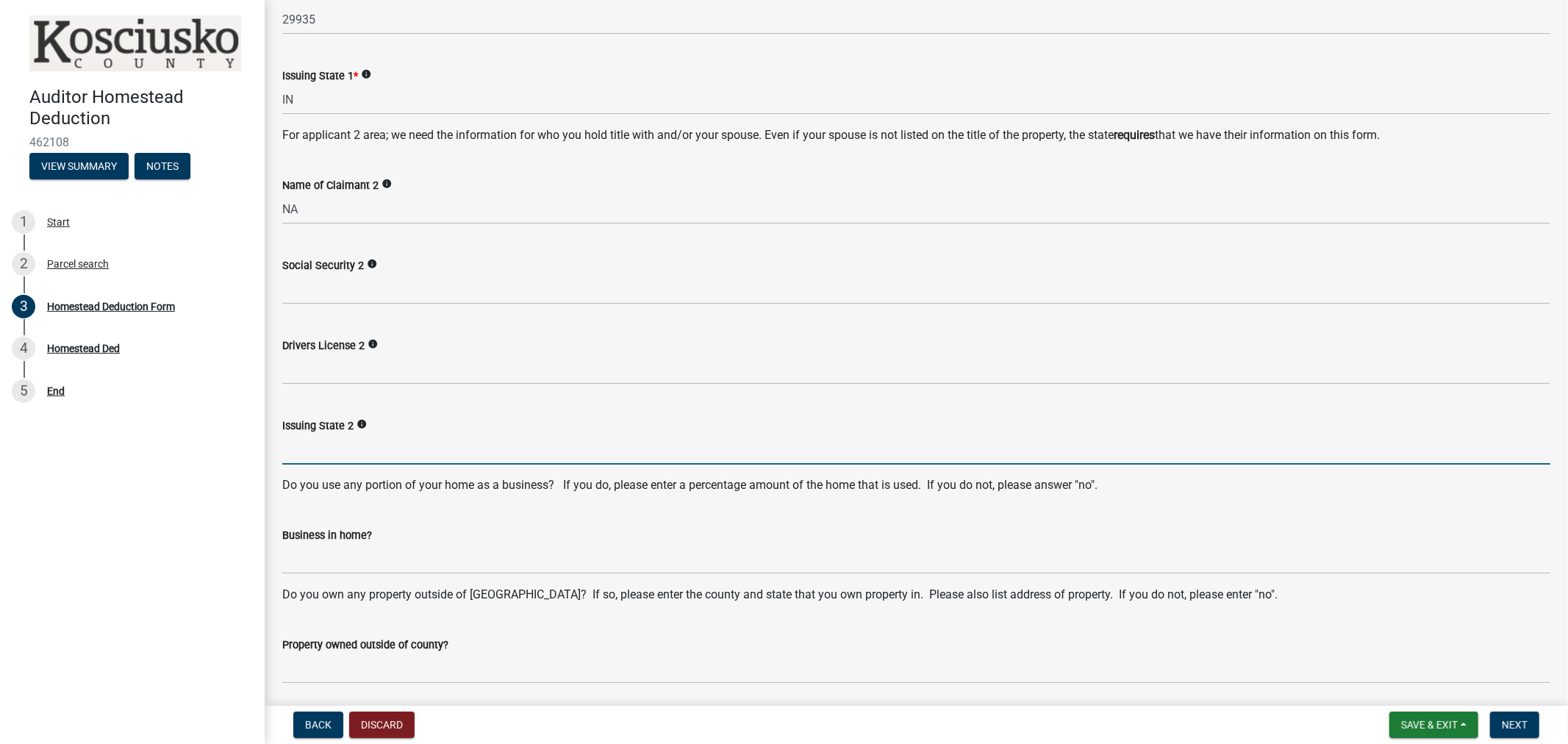
type input "IN"
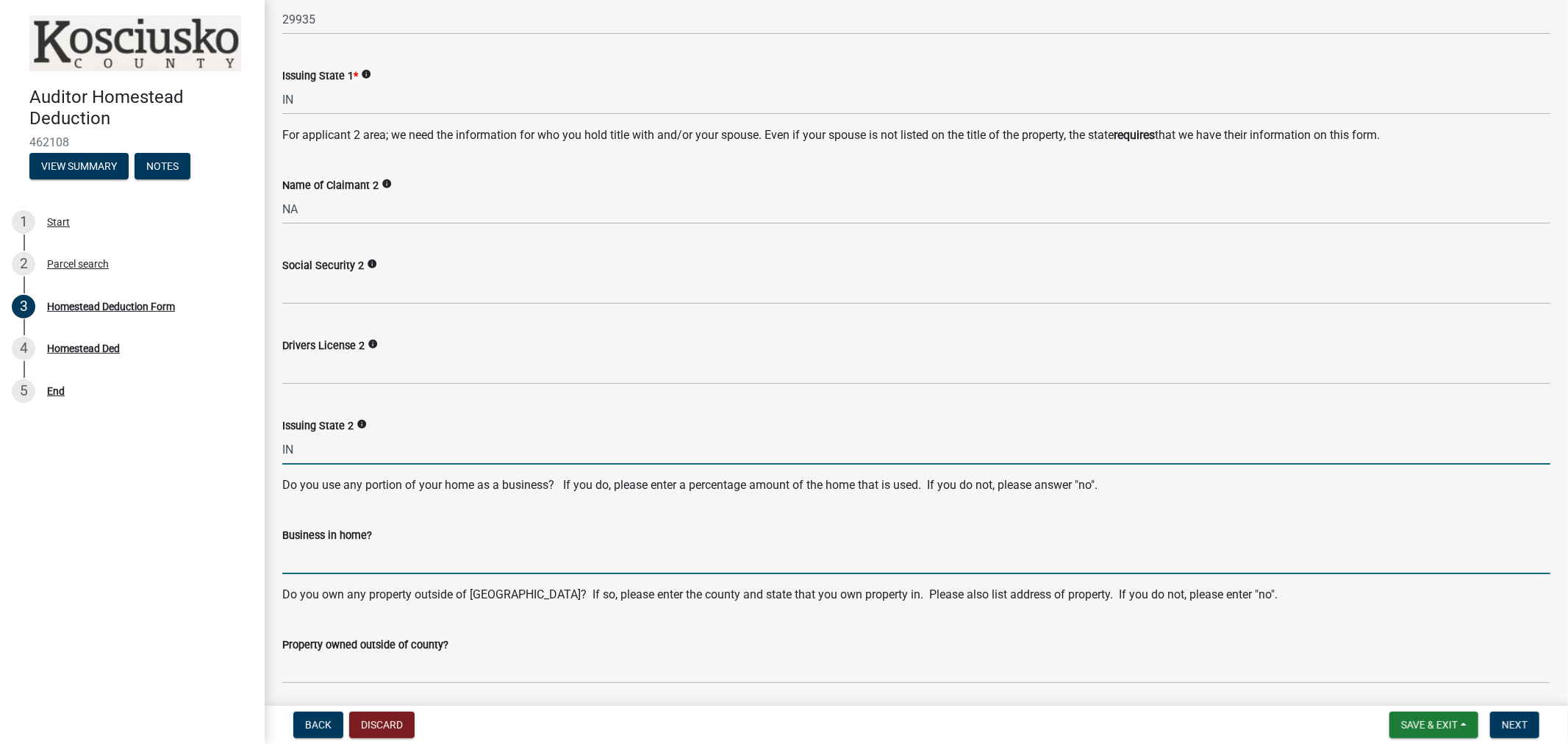
click at [329, 557] on input "Business in home?" at bounding box center [916, 559] width 1268 height 30
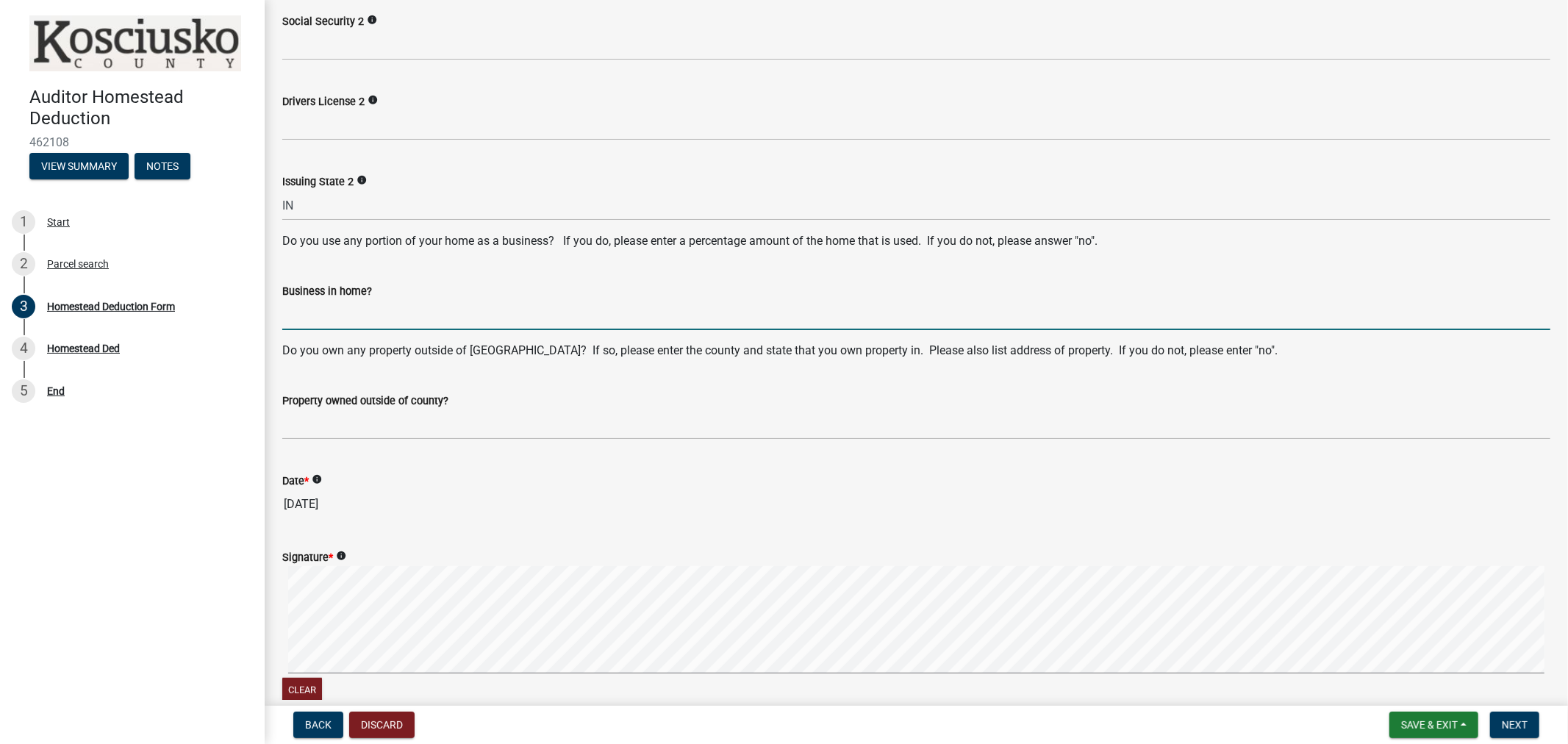
scroll to position [736, 0]
type input "NO"
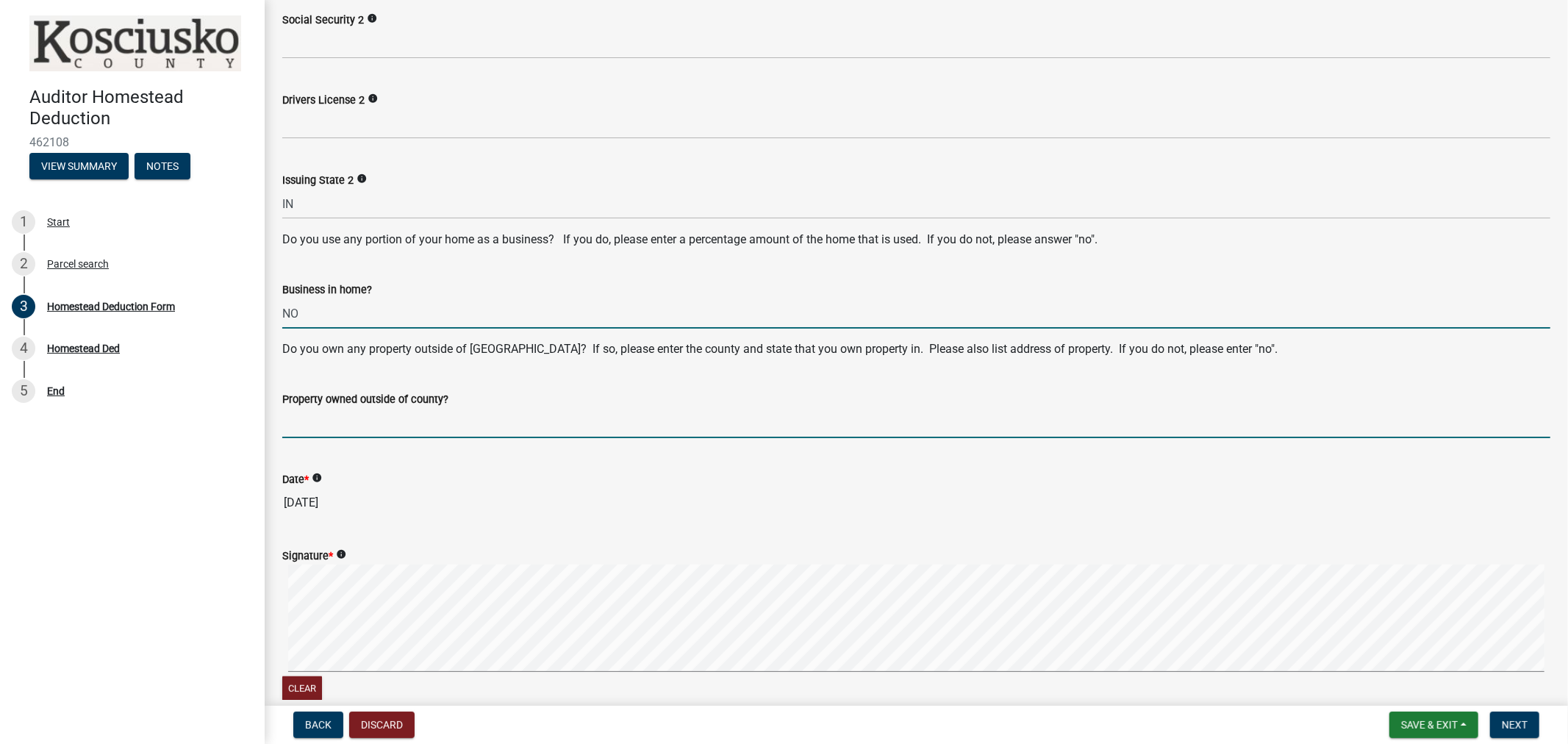
click at [346, 425] on input "Property owned outside of county?" at bounding box center [916, 423] width 1268 height 30
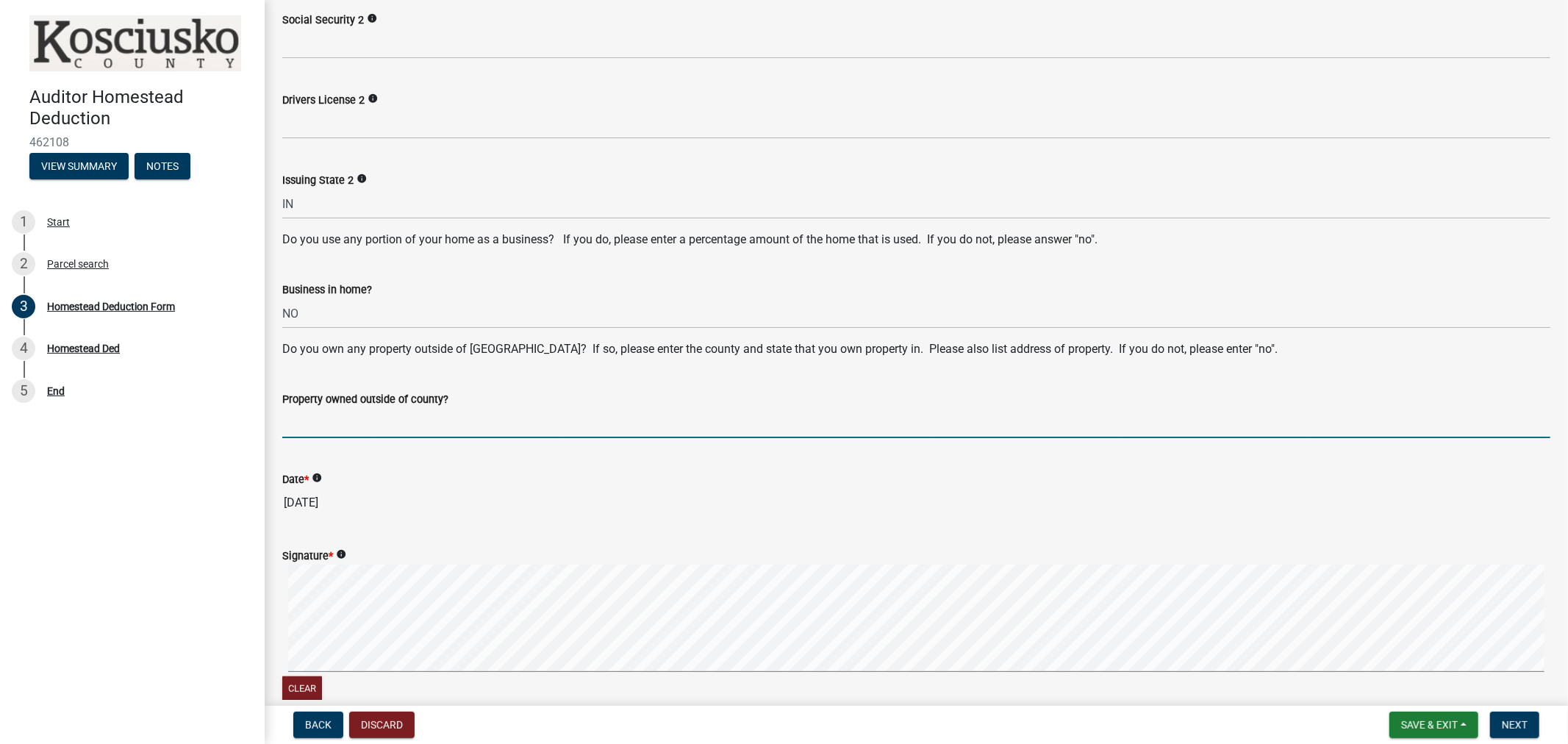
type input "NO"
click at [354, 672] on signature-pad at bounding box center [916, 620] width 1268 height 112
click at [315, 678] on div "Clear" at bounding box center [916, 634] width 1268 height 140
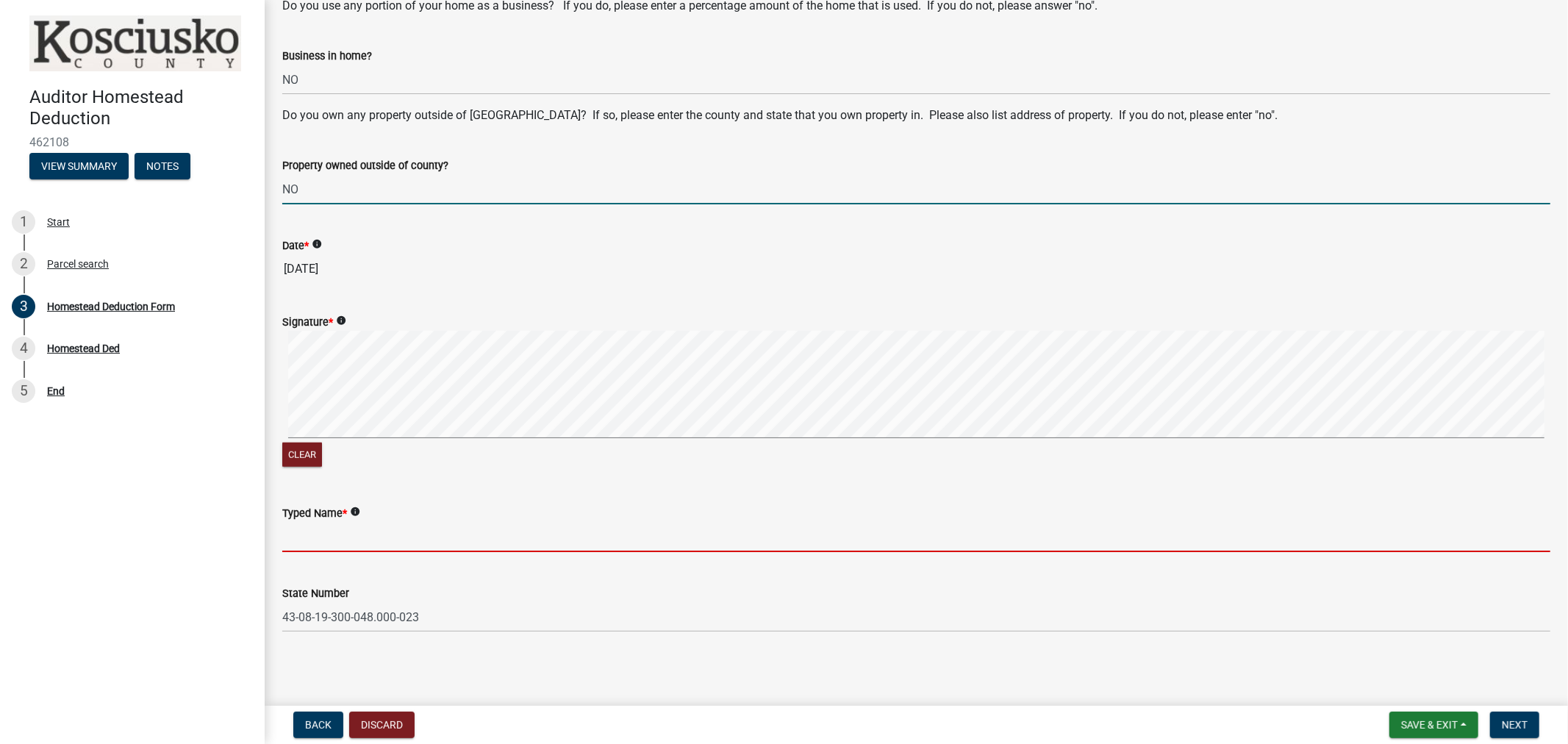
click at [326, 536] on input "Typed Name *" at bounding box center [916, 538] width 1268 height 30
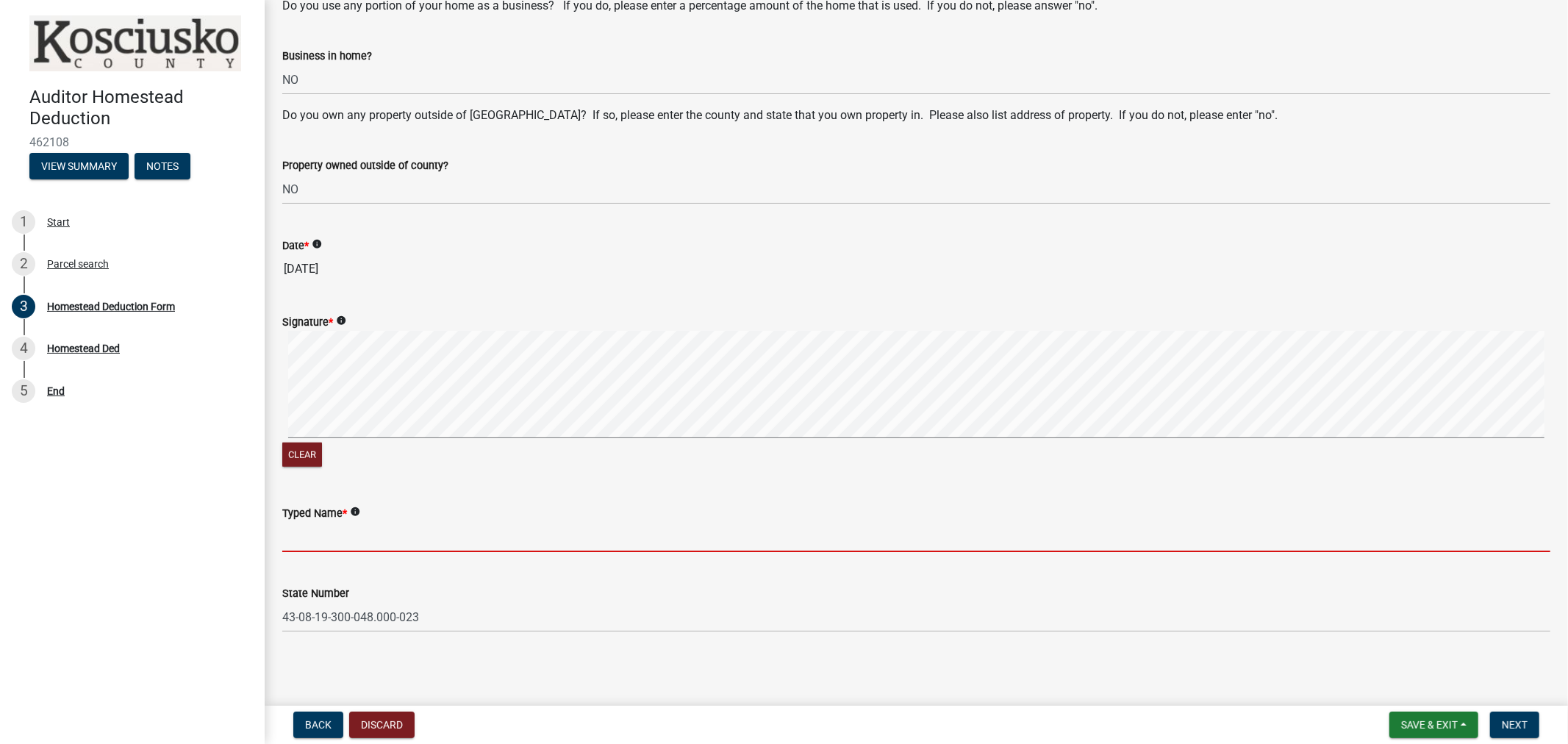
paste input "[PERSON_NAME]"
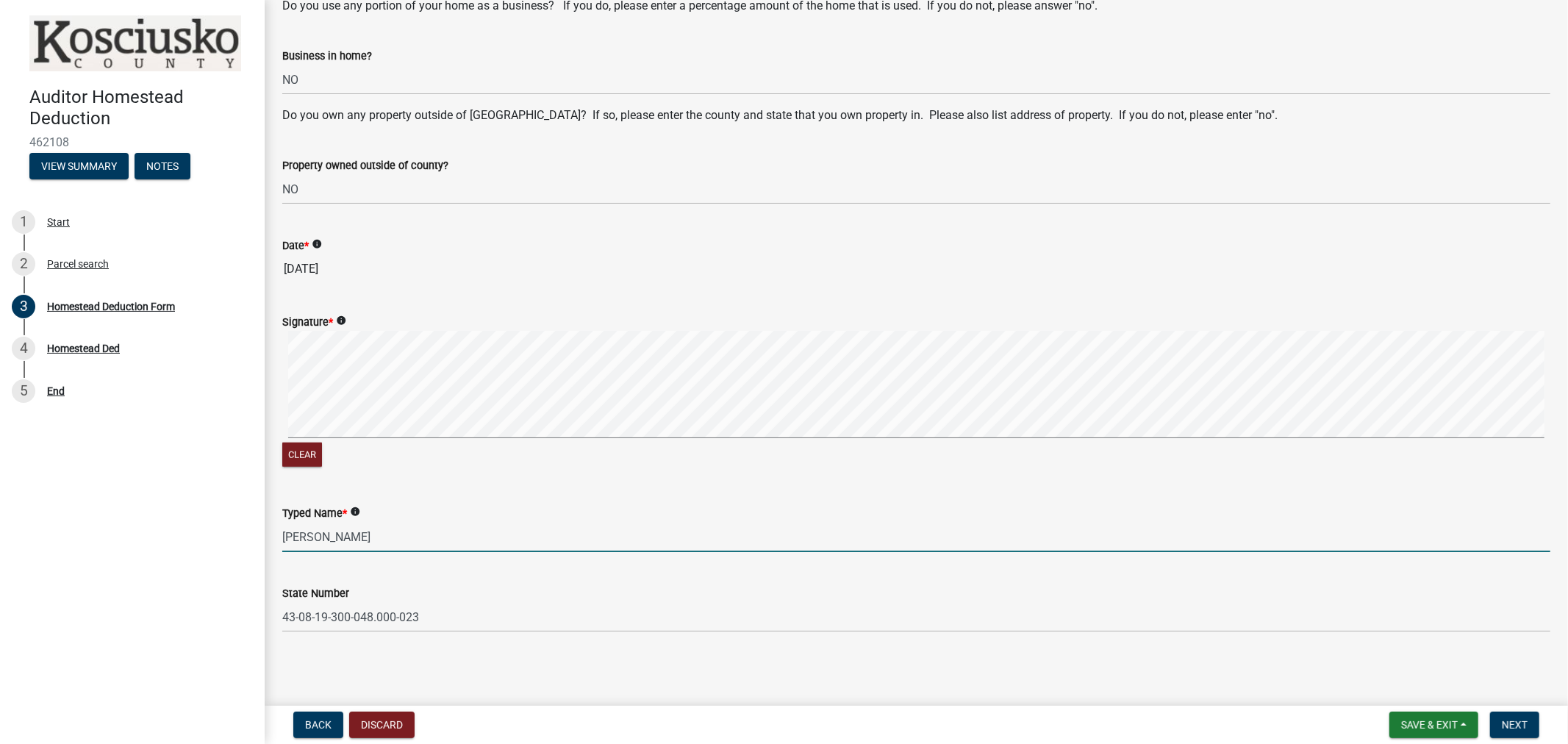
type input "[PERSON_NAME]"
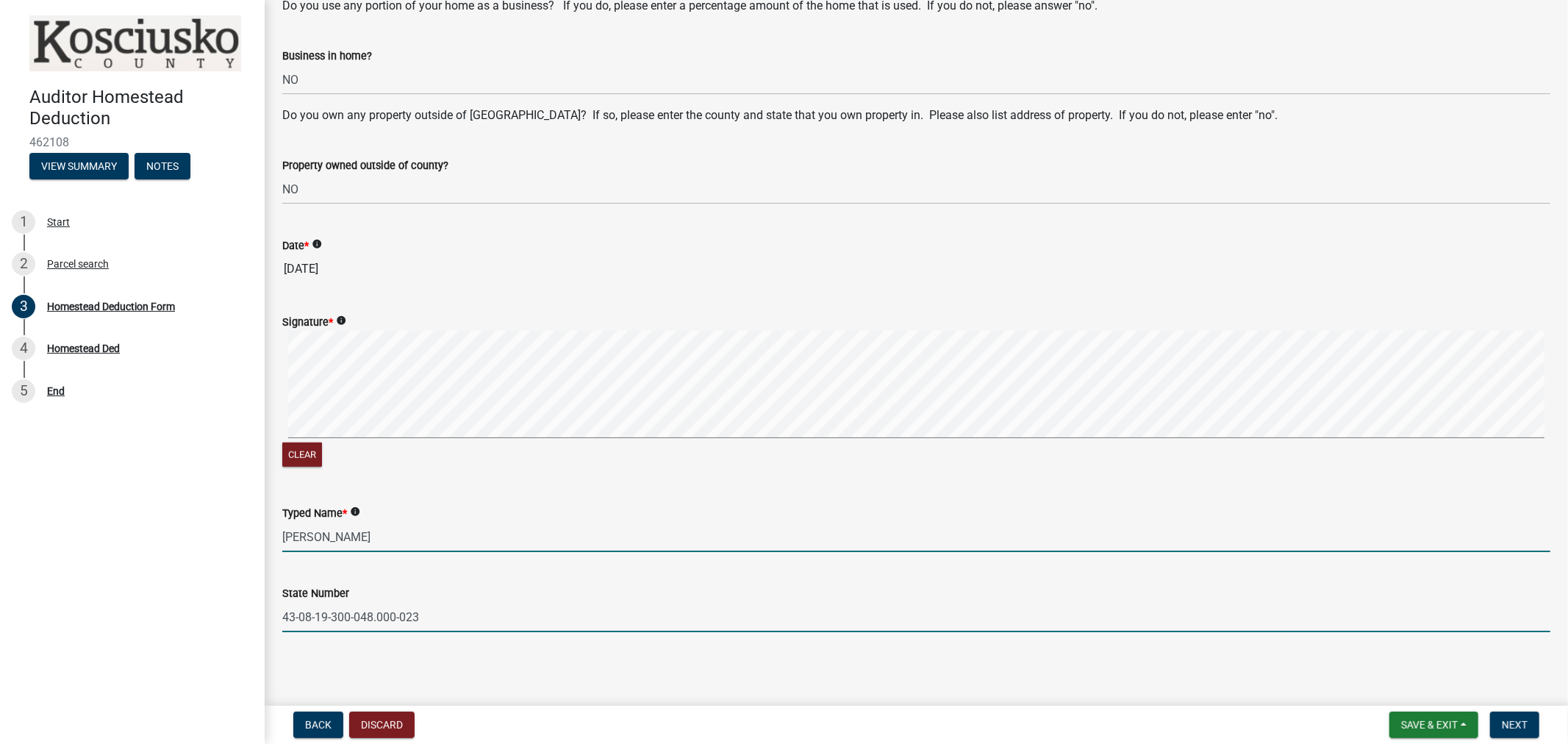
click at [487, 605] on input "43-08-19-300-048.000-023" at bounding box center [916, 617] width 1268 height 30
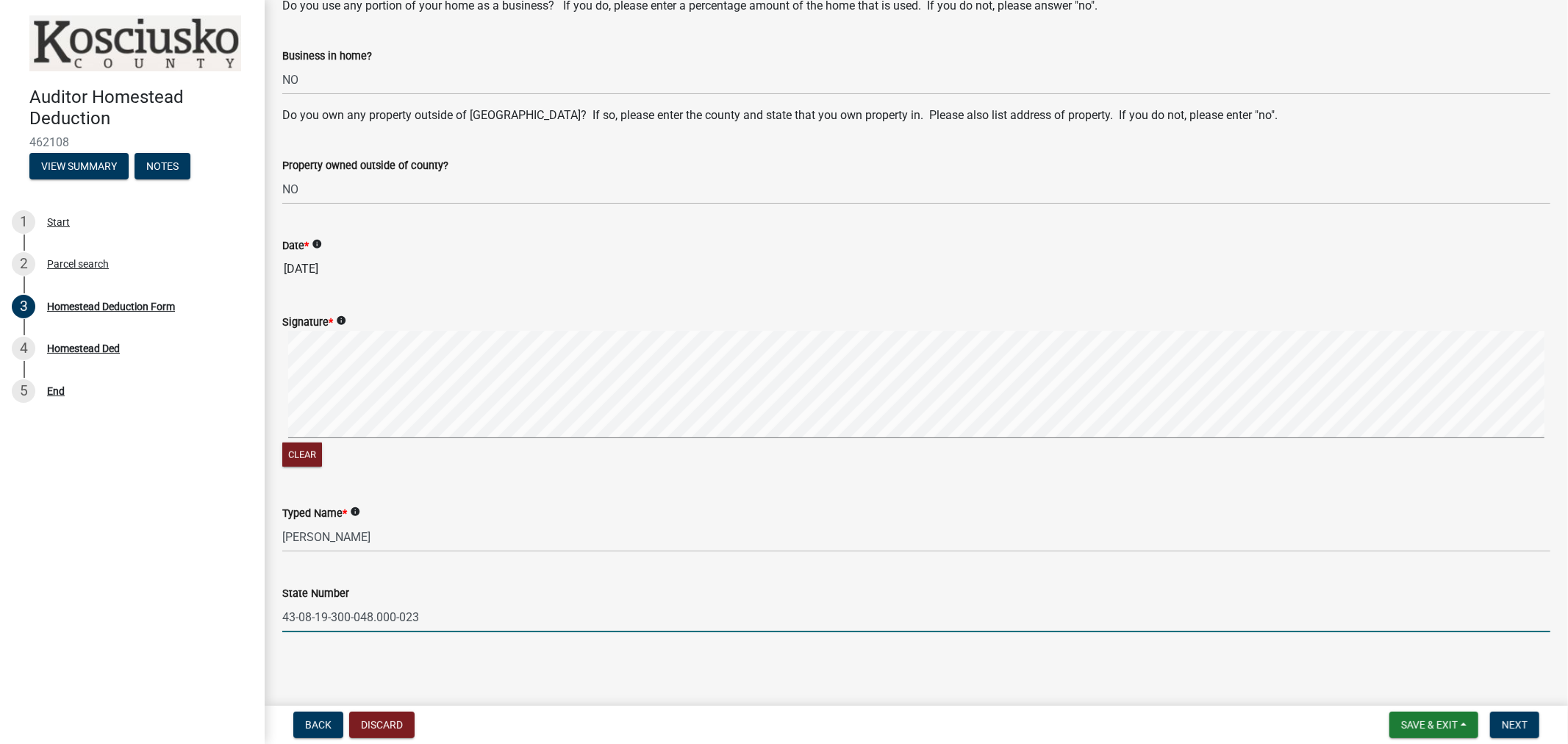
click at [559, 671] on main "Homestead Deduction Form Please fill in the following areas. Name of Claimant 1…" at bounding box center [917, 350] width 1304 height 700
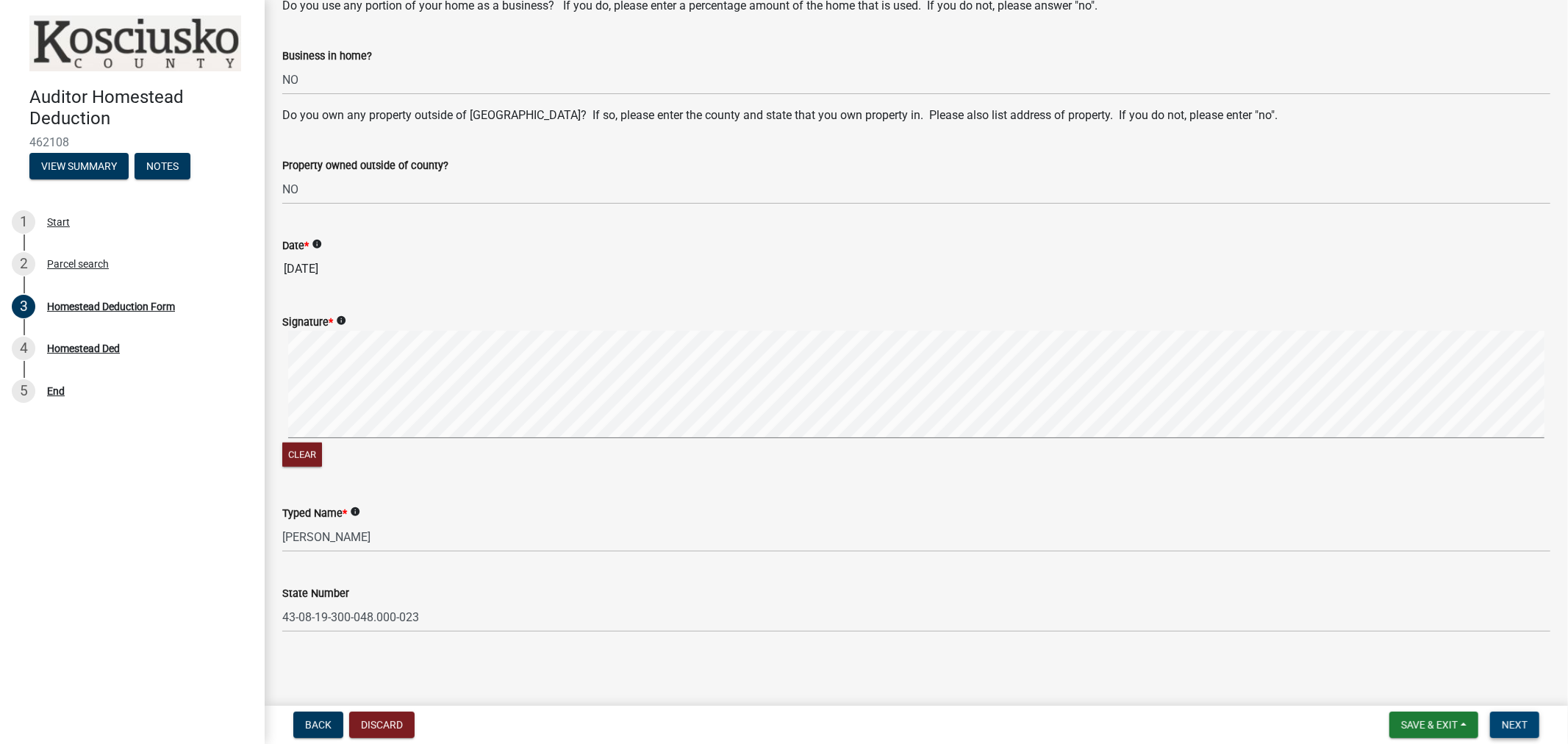
click at [1519, 722] on span "Next" at bounding box center [1515, 725] width 26 height 12
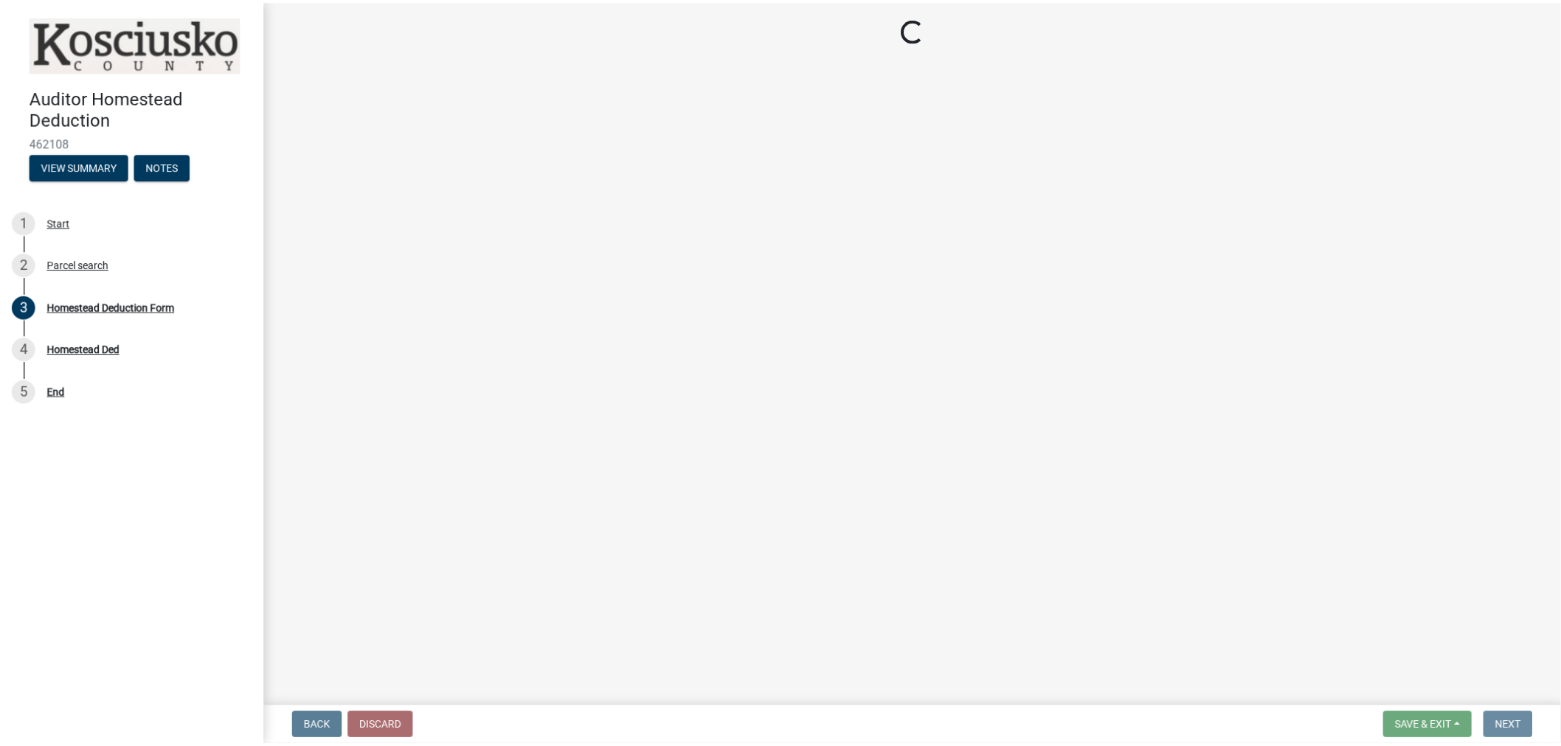
scroll to position [0, 0]
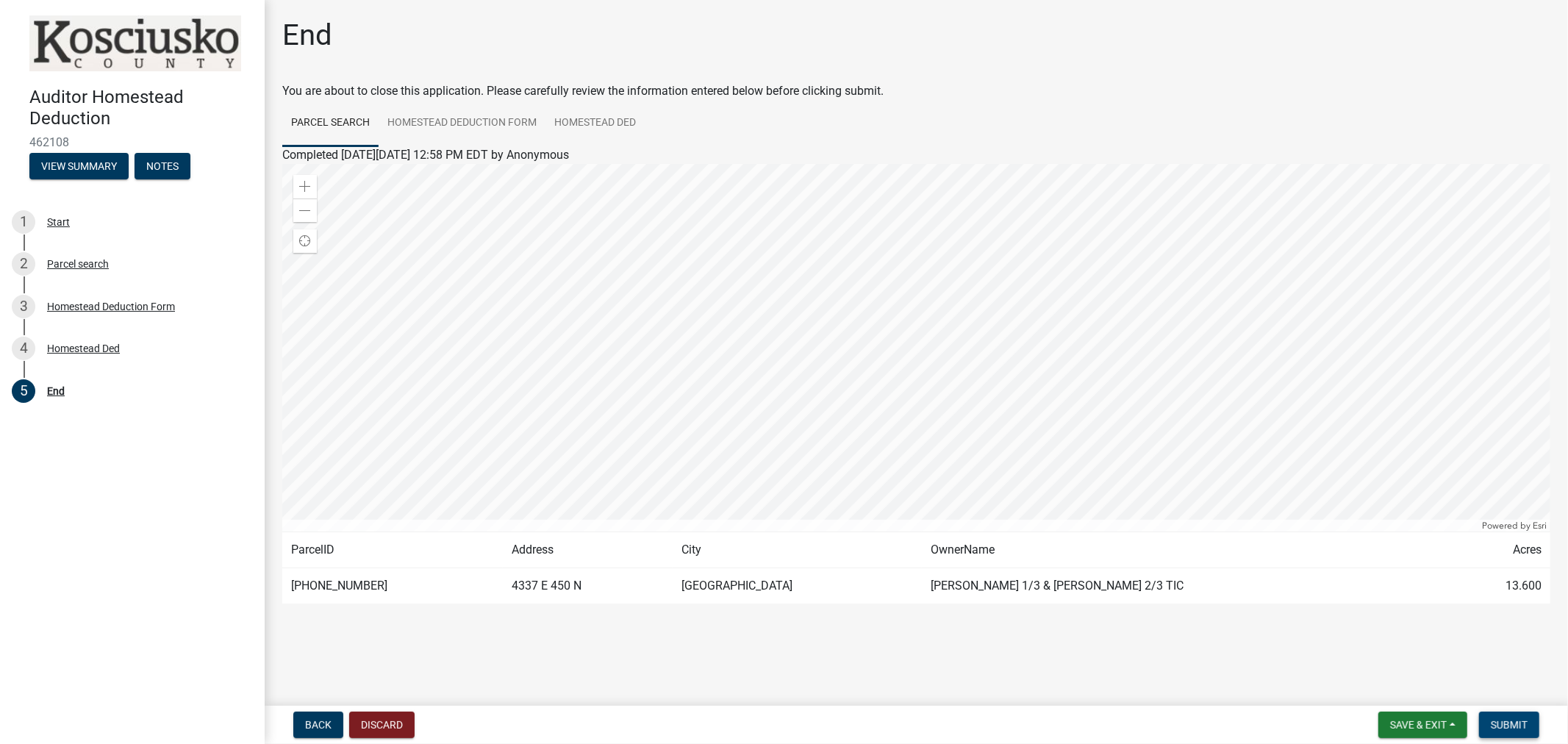
click at [1514, 722] on span "Submit" at bounding box center [1509, 725] width 37 height 12
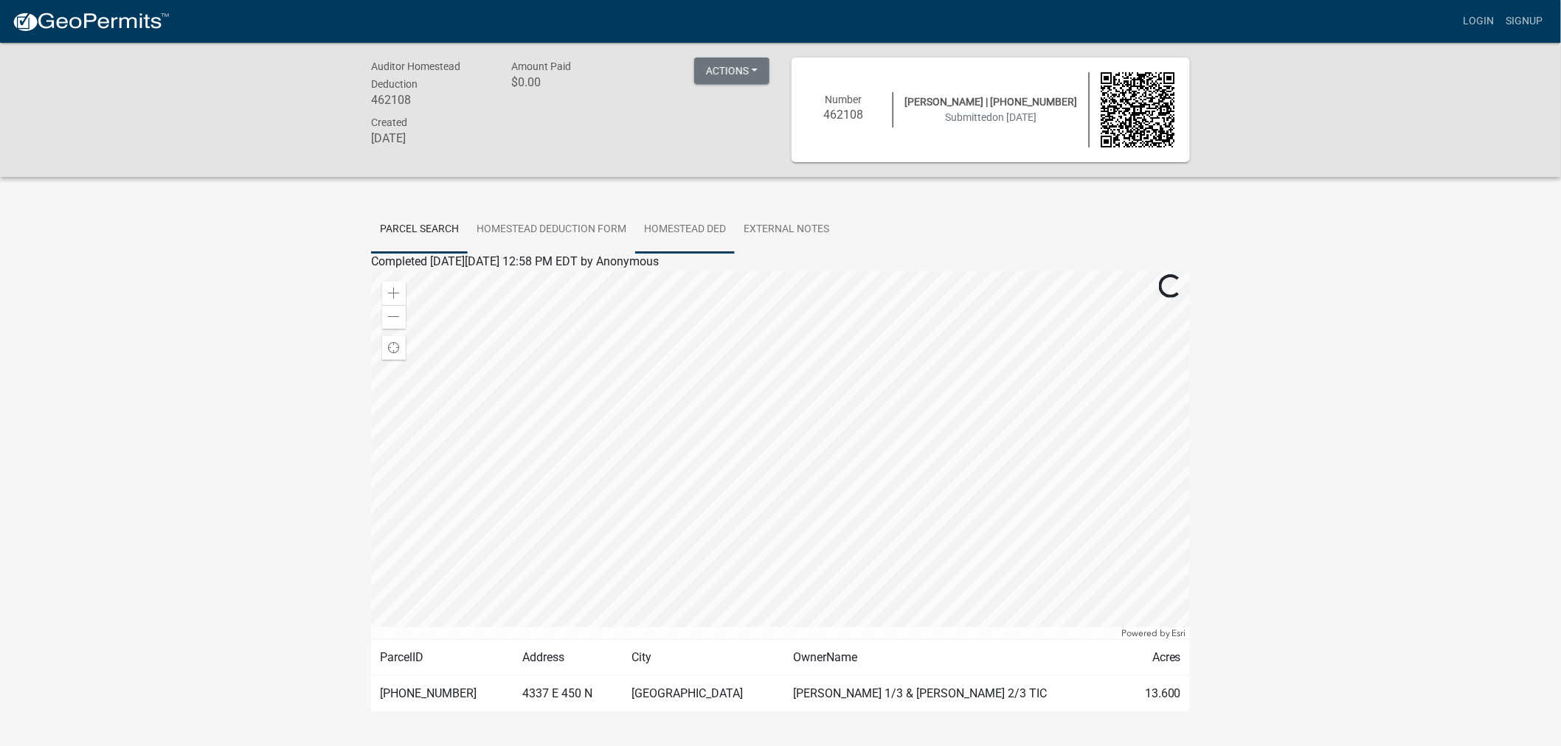
click at [694, 223] on link "Homestead Ded" at bounding box center [685, 230] width 100 height 47
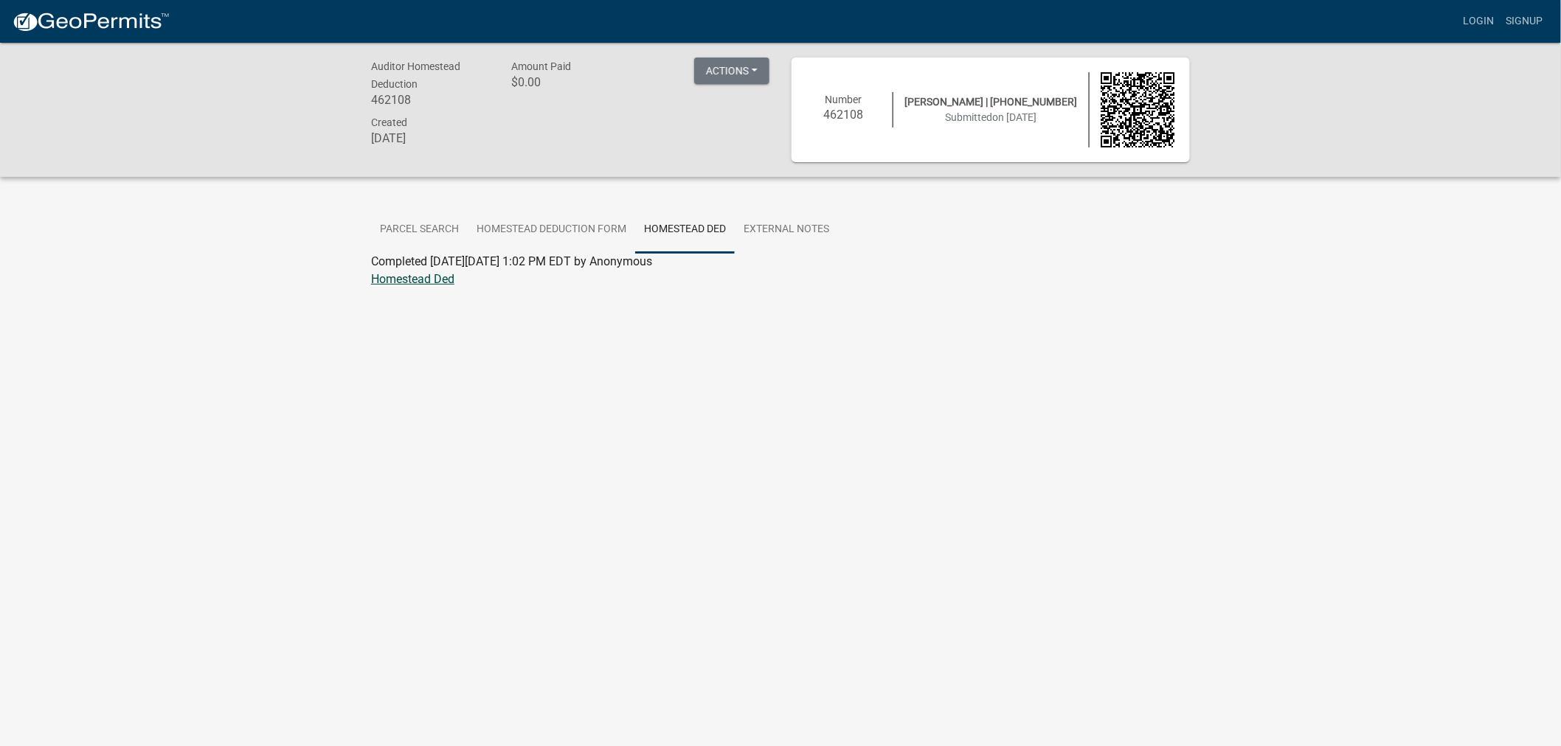
click at [395, 275] on link "Homestead Ded" at bounding box center [412, 279] width 83 height 14
